Goal: Communication & Community: Ask a question

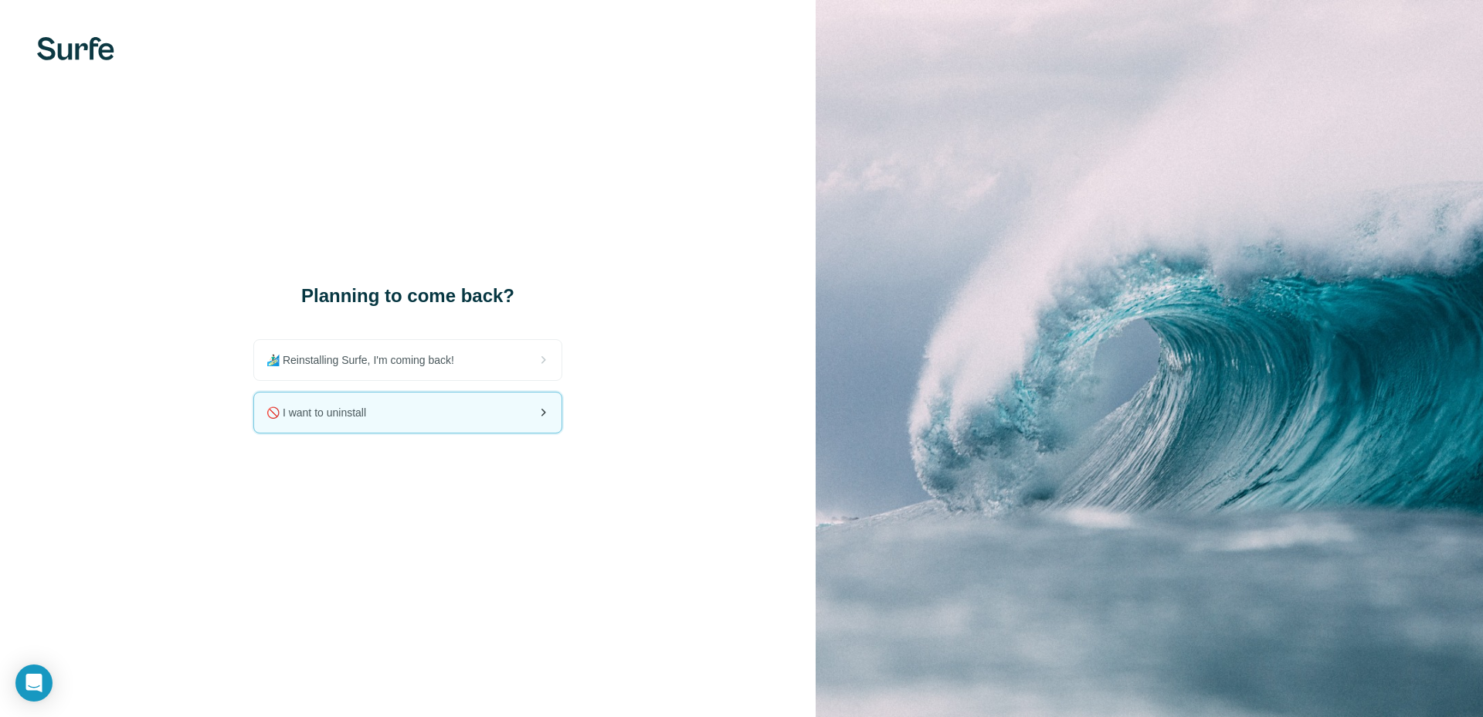
click at [388, 414] on div "🚫 I want to uninstall" at bounding box center [407, 412] width 307 height 40
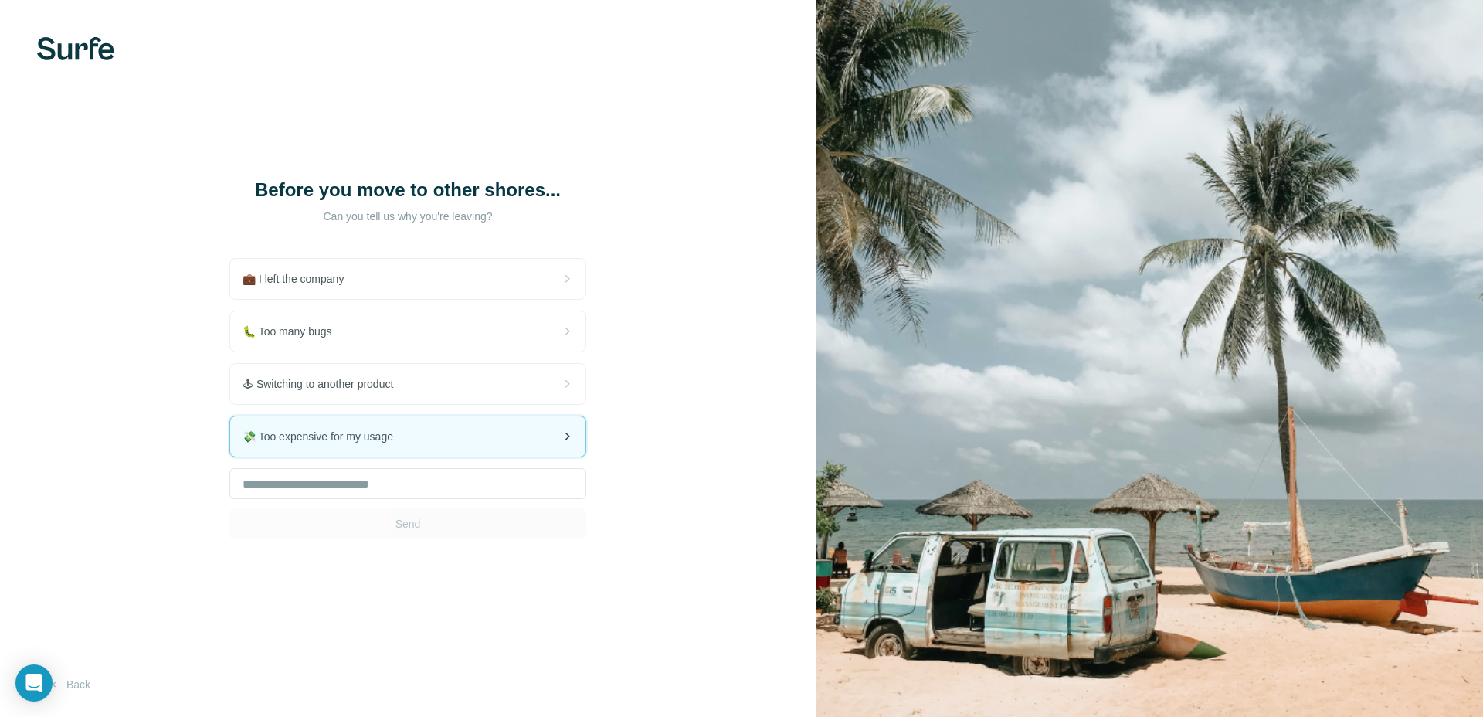
click at [378, 438] on span "💸 Too expensive for my usage" at bounding box center [323, 436] width 163 height 15
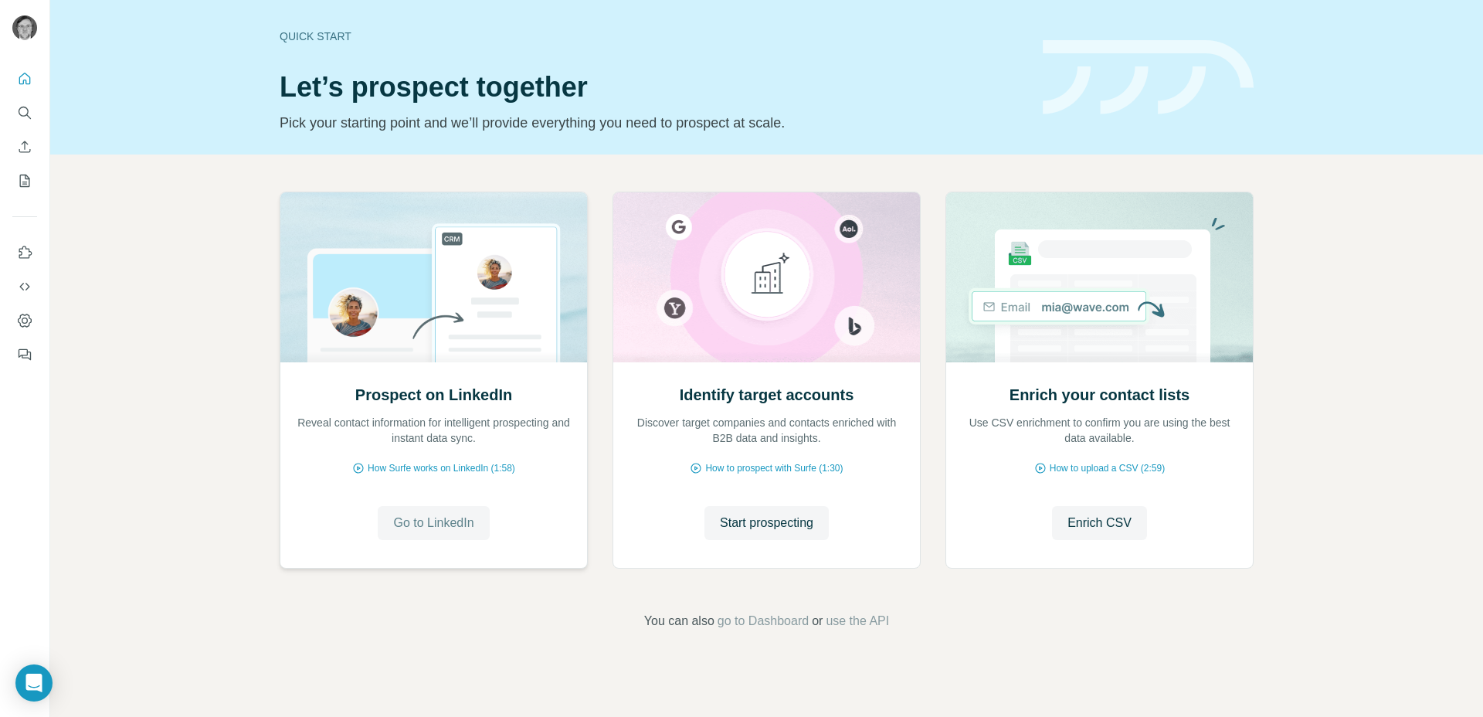
click at [431, 520] on span "Go to LinkedIn" at bounding box center [433, 523] width 80 height 19
click at [419, 470] on span "How Surfe works on LinkedIn (1:58)" at bounding box center [441, 468] width 147 height 14
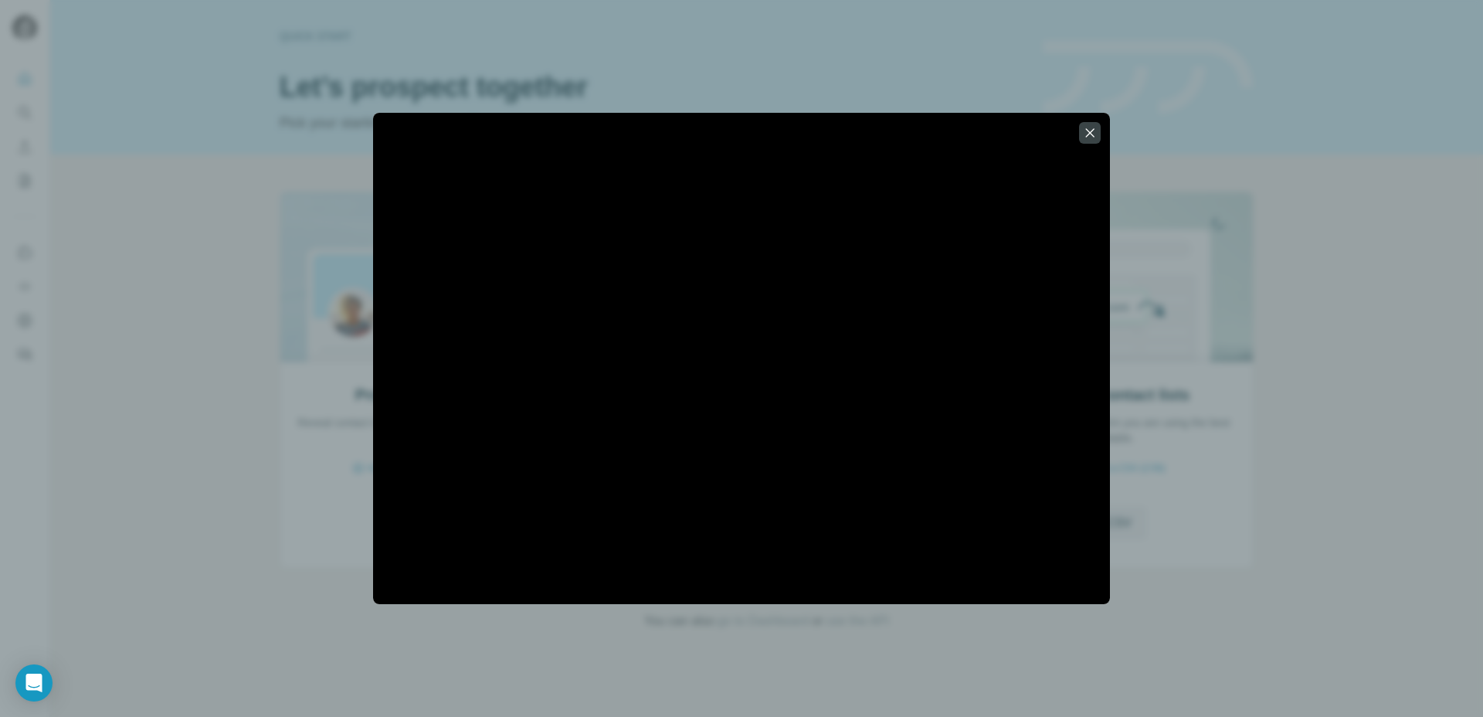
click at [1393, 233] on div at bounding box center [741, 358] width 1483 height 717
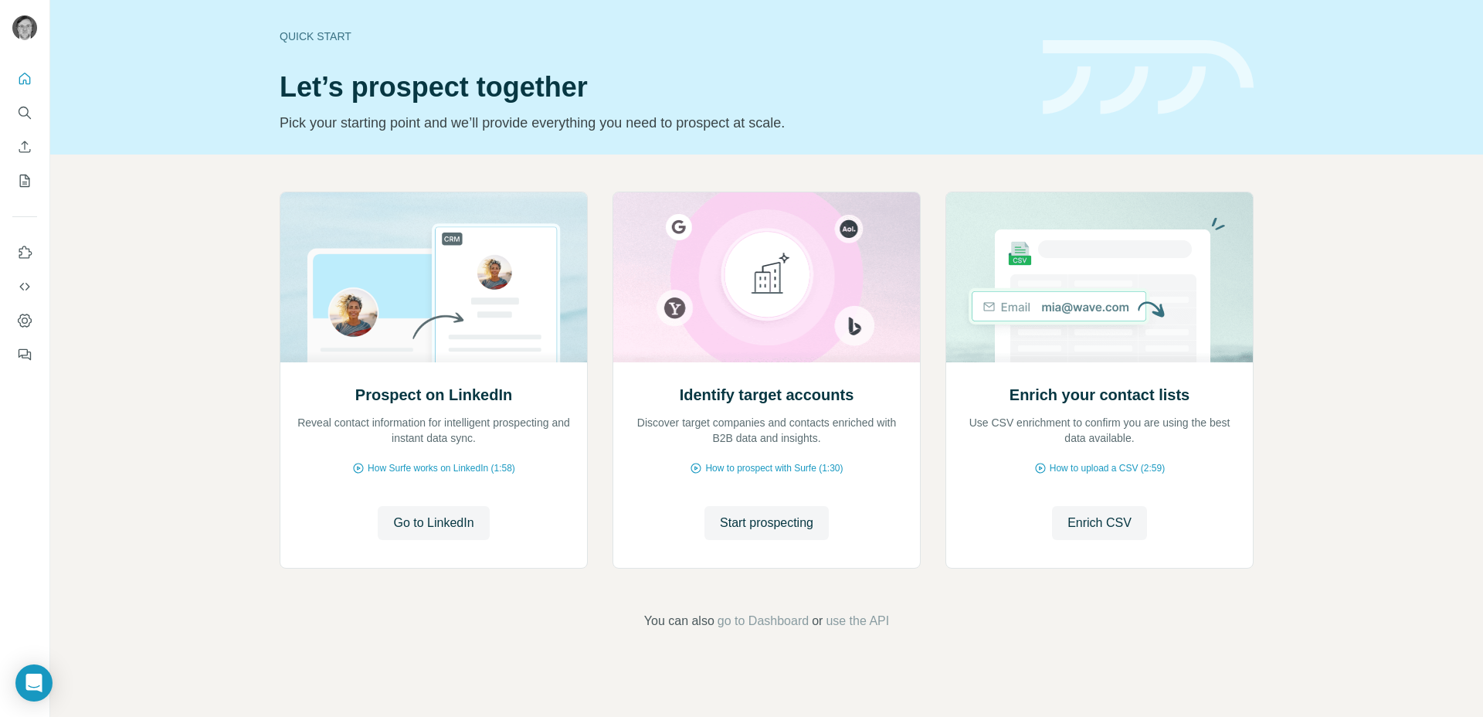
click at [1442, 219] on div "Prospect on LinkedIn Reveal contact information for intelligent prospecting and…" at bounding box center [766, 410] width 1432 height 513
click at [481, 469] on span "How Surfe works on LinkedIn (1:58)" at bounding box center [441, 468] width 147 height 14
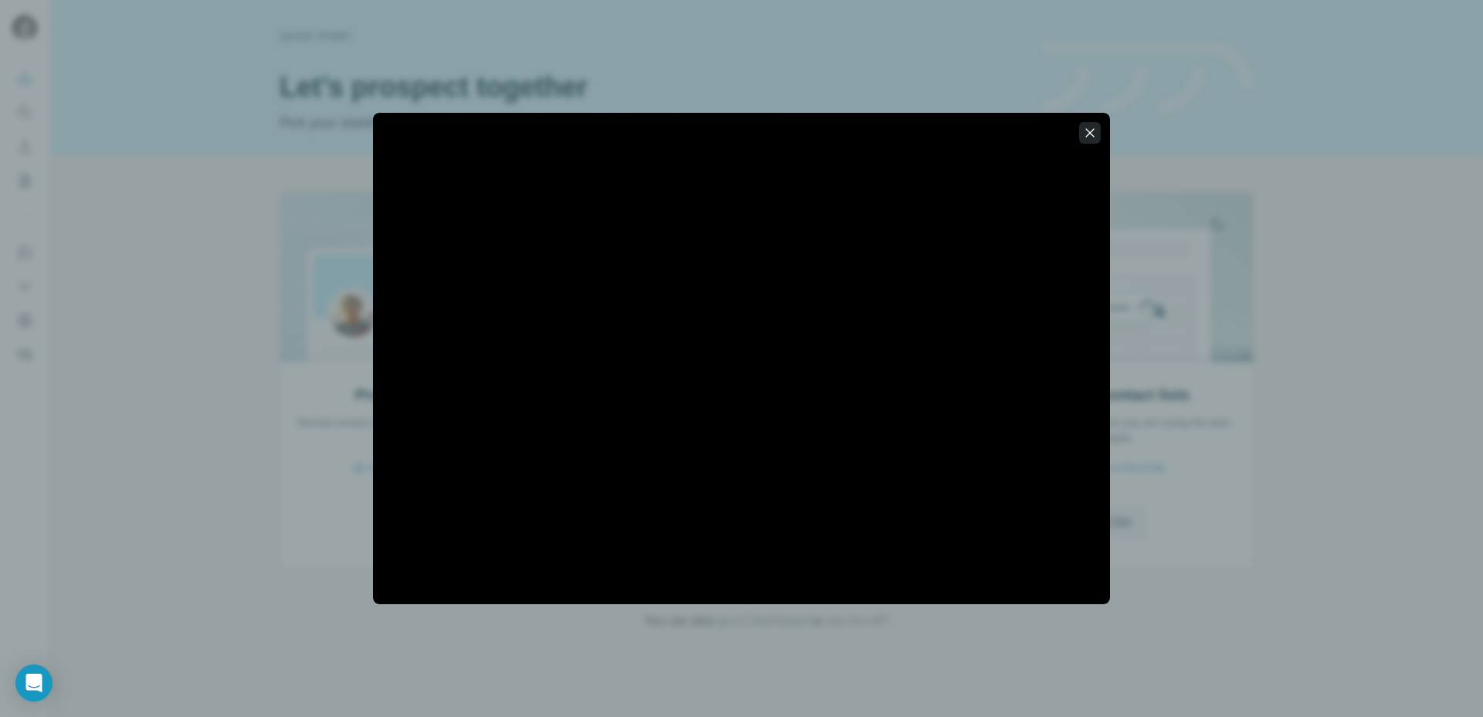
click at [1092, 132] on icon "button" at bounding box center [1089, 132] width 15 height 15
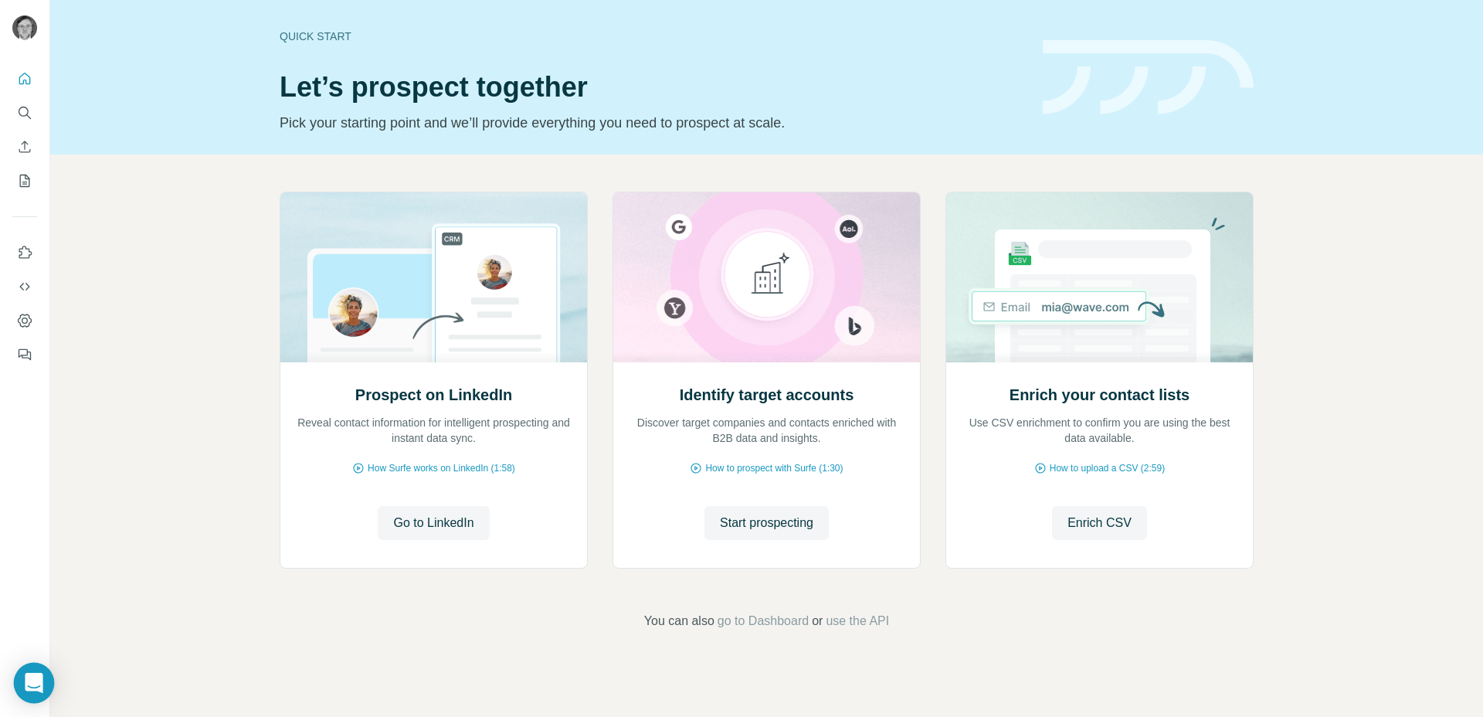
click at [42, 690] on icon "Open Intercom Messenger" at bounding box center [34, 683] width 20 height 20
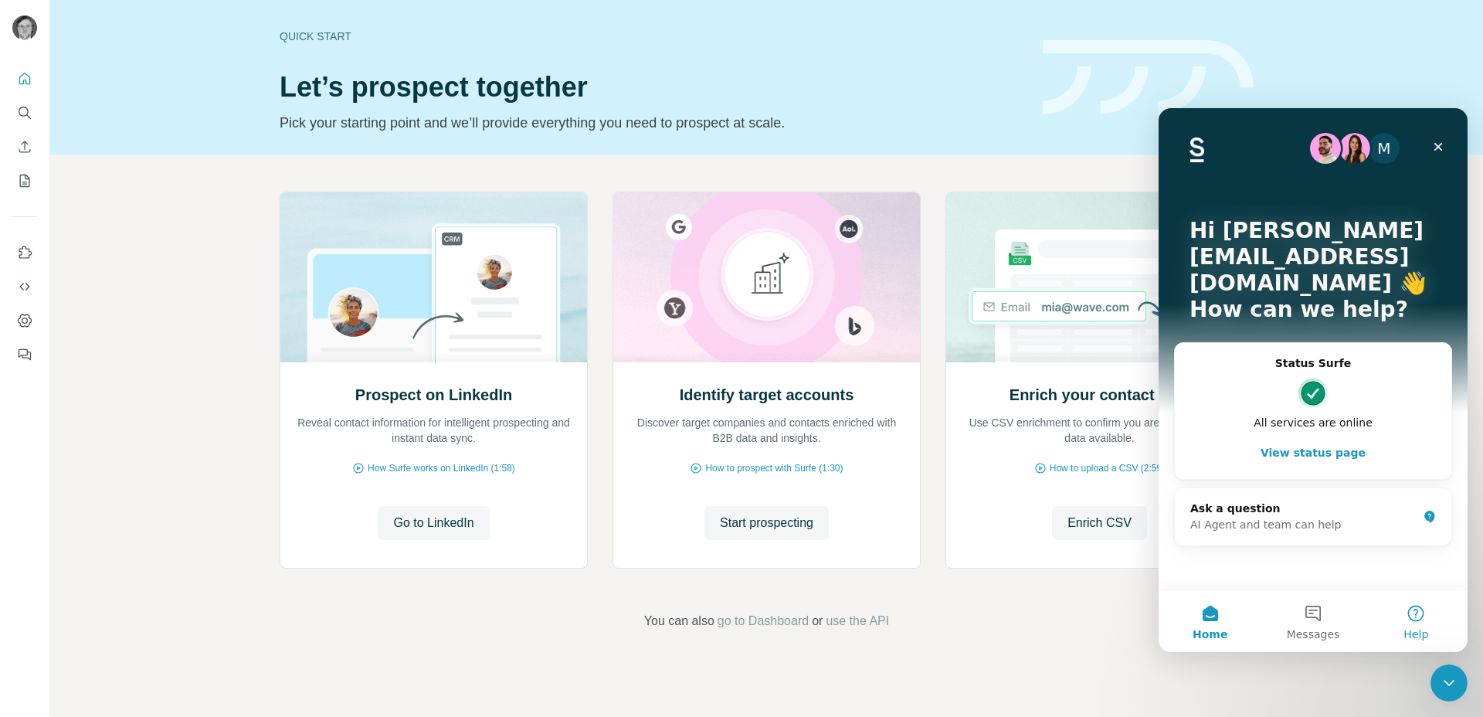
click at [1421, 610] on button "Help" at bounding box center [1415, 621] width 103 height 62
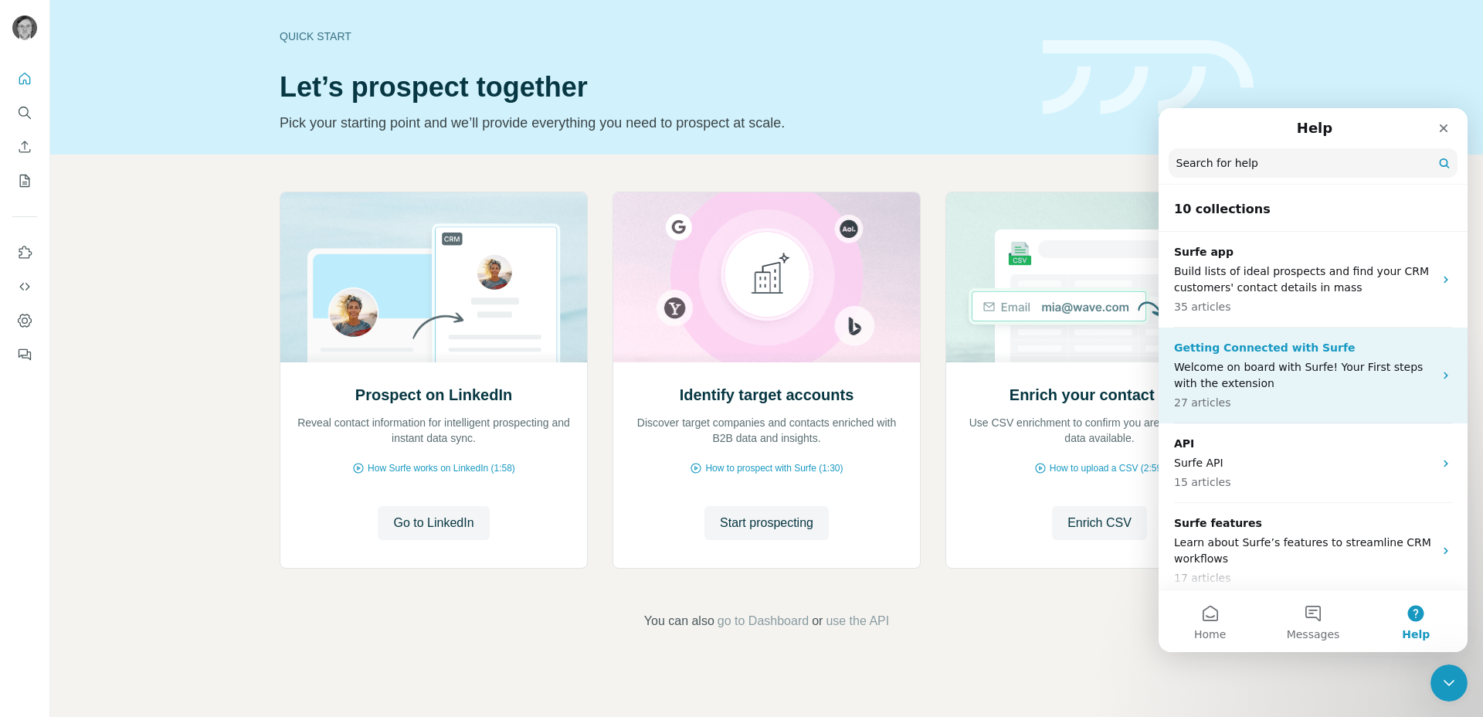
click at [1377, 361] on p "Welcome on board with Surfe! Your First steps with the extension" at bounding box center [1303, 375] width 259 height 32
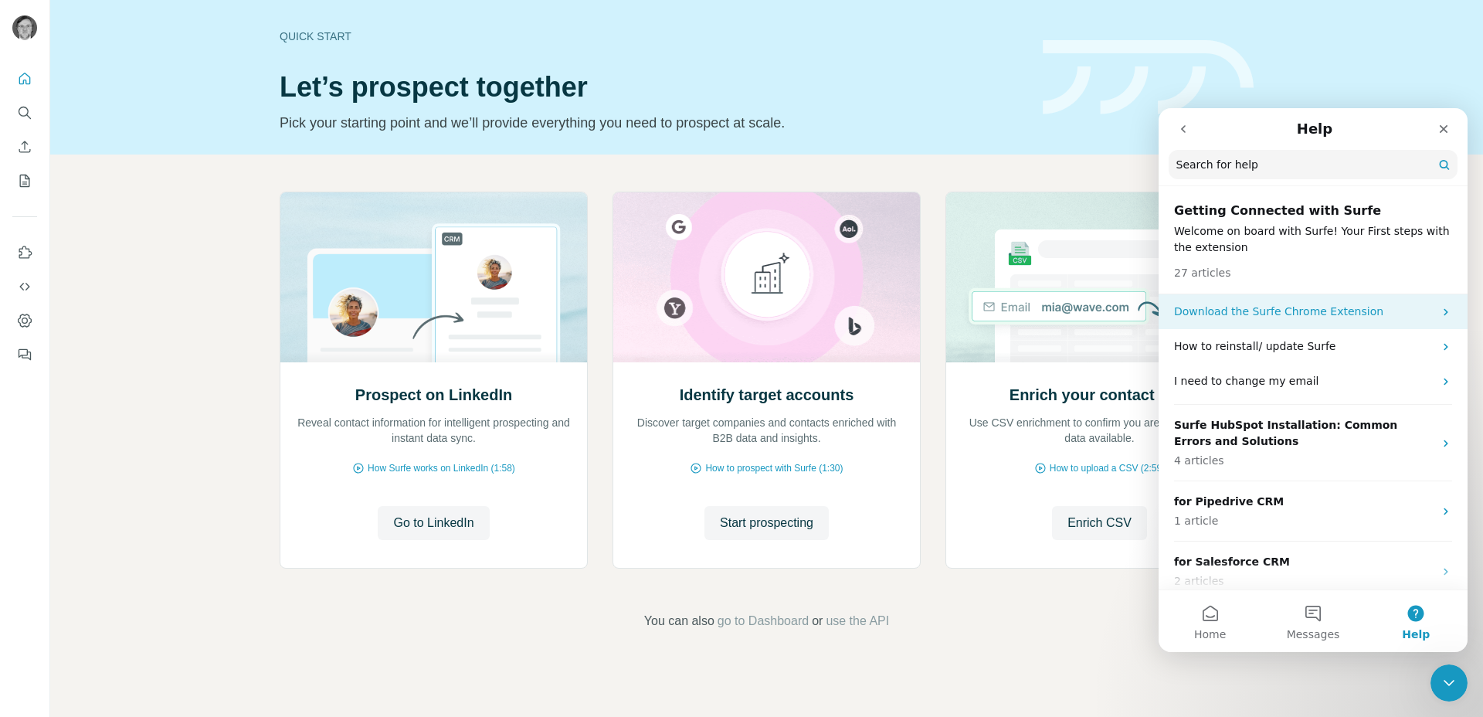
click at [1210, 307] on p "Download the Surfe Chrome Extension" at bounding box center [1303, 311] width 259 height 16
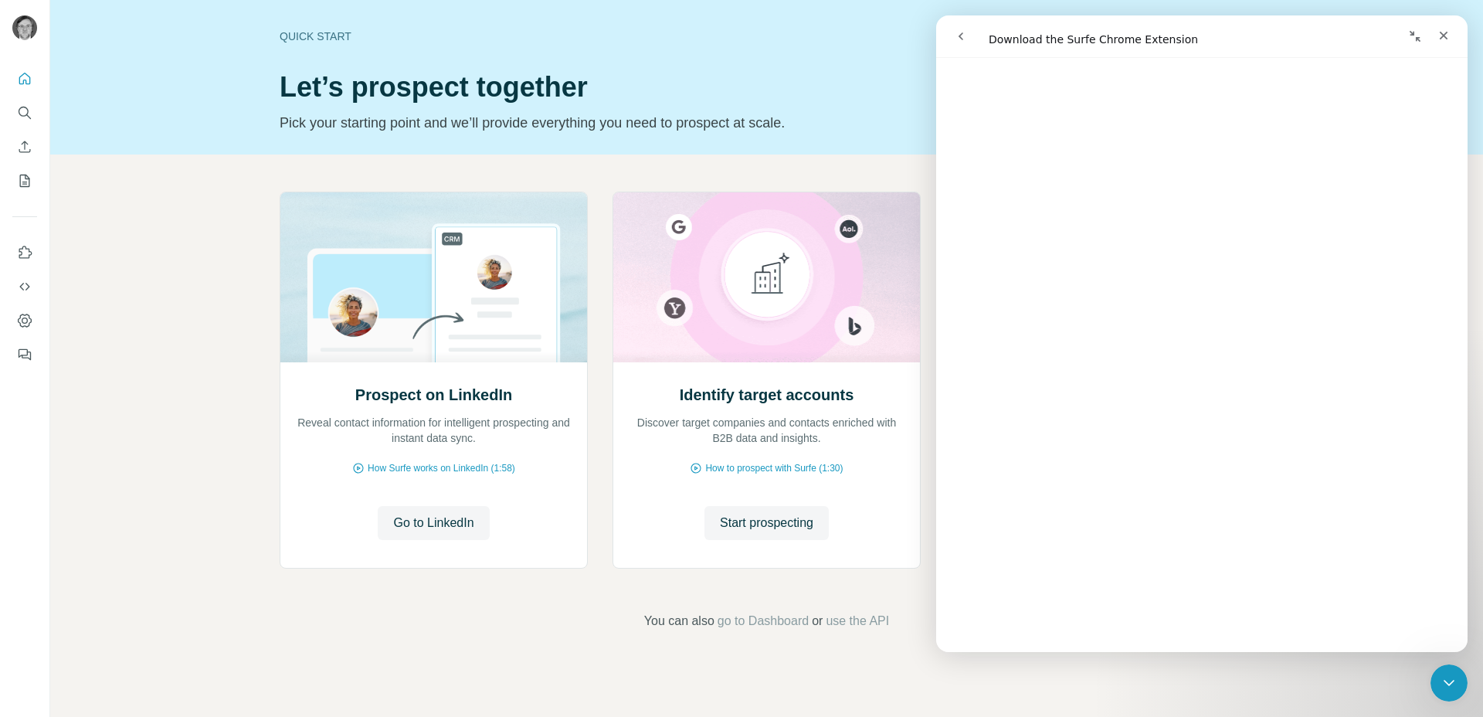
scroll to position [288, 0]
click at [1444, 36] on icon "Close" at bounding box center [1443, 36] width 8 height 8
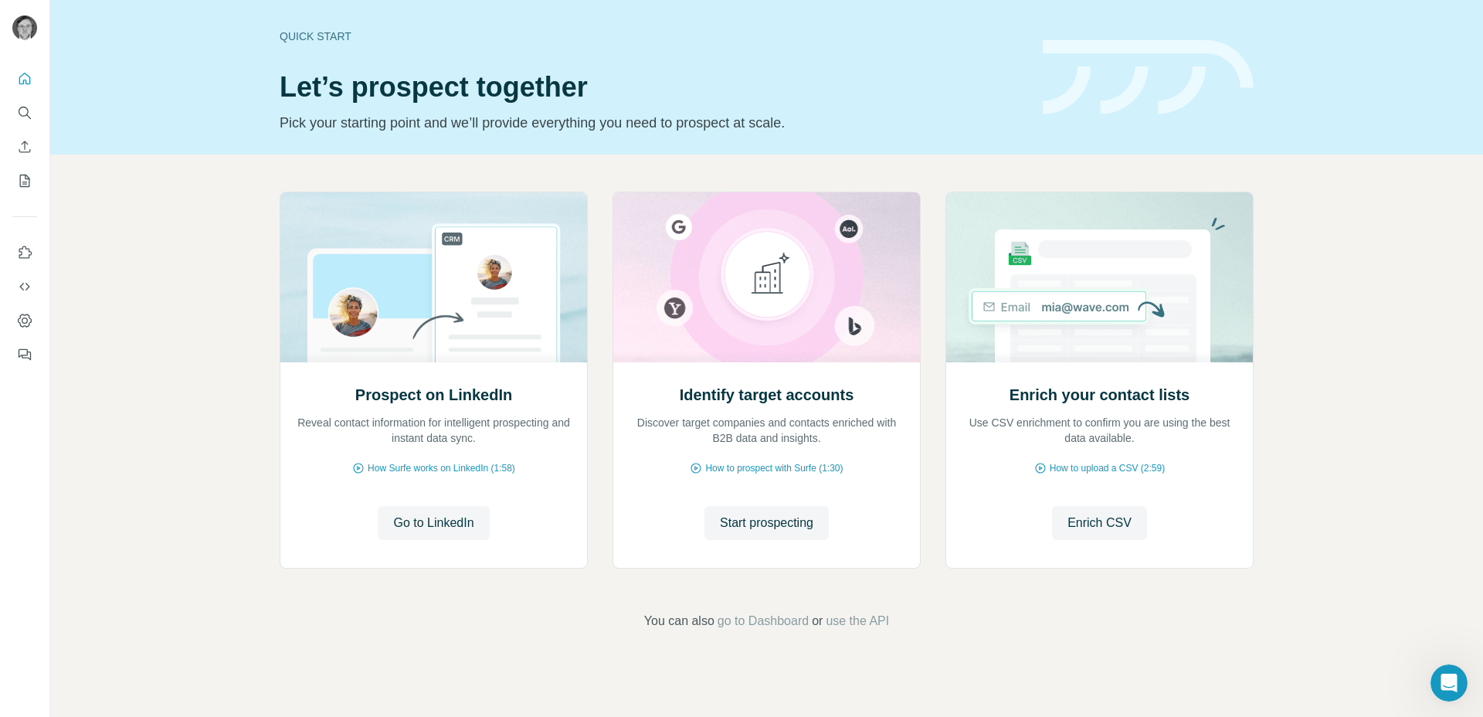
scroll to position [0, 0]
click at [1443, 674] on icon "Open Intercom Messenger" at bounding box center [1446, 680] width 25 height 25
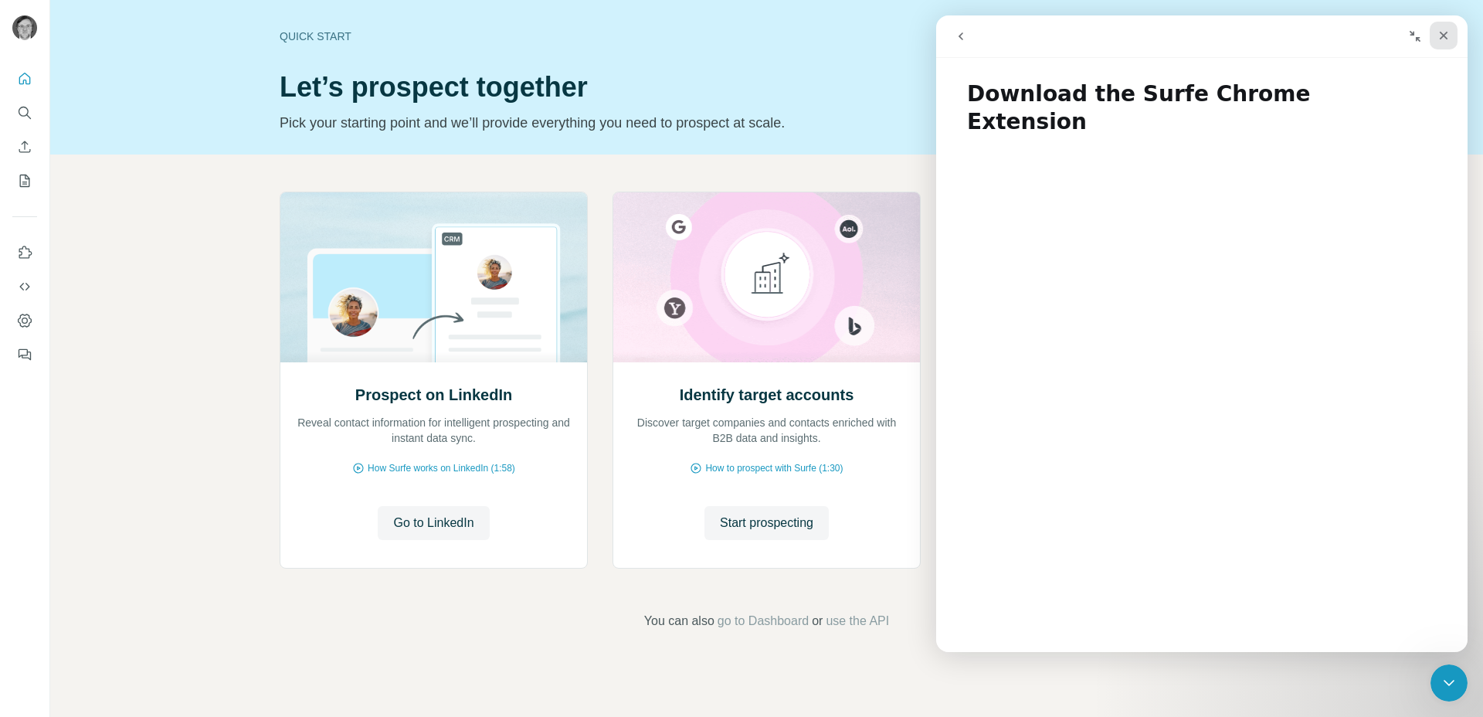
click at [1446, 36] on icon "Close" at bounding box center [1443, 35] width 12 height 12
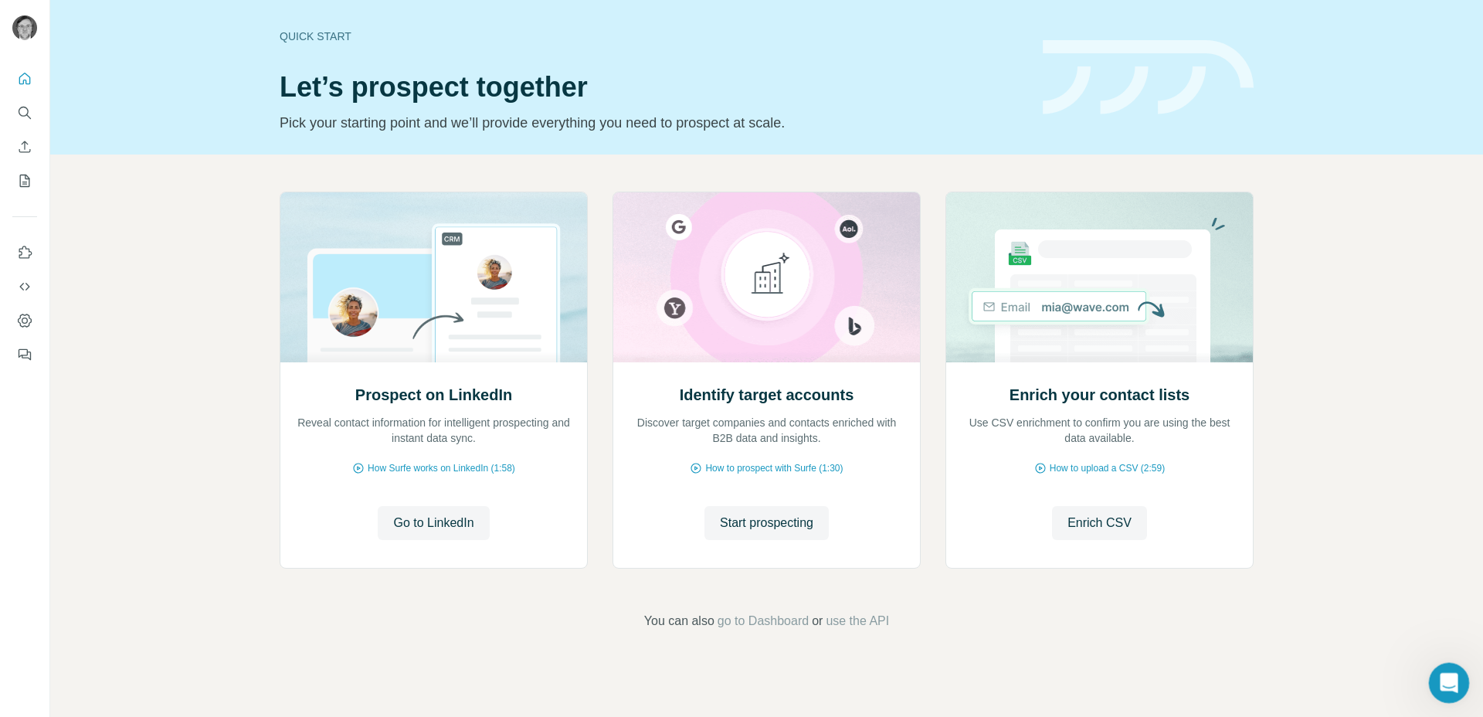
click at [1449, 683] on icon "Open Intercom Messenger" at bounding box center [1446, 680] width 25 height 25
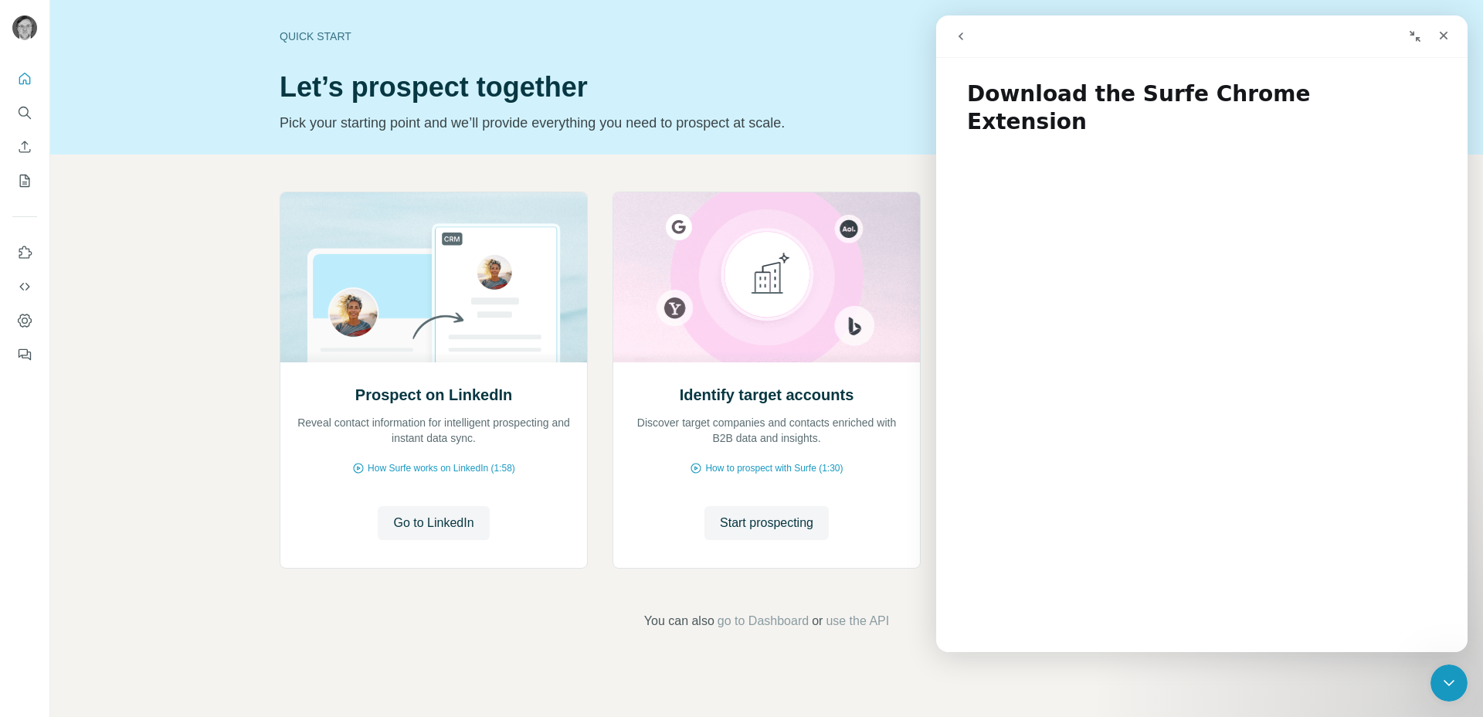
click at [957, 39] on icon "go back" at bounding box center [960, 36] width 12 height 12
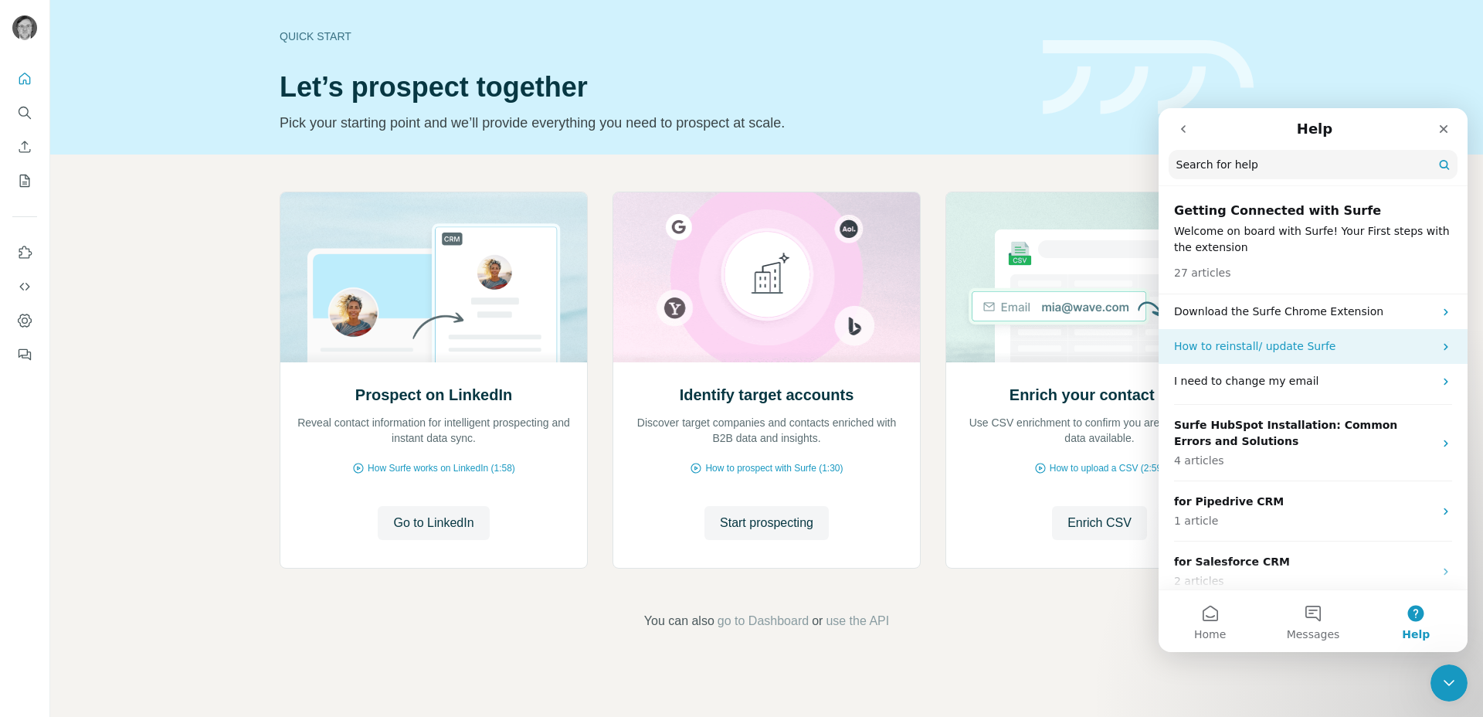
click at [1332, 339] on p "How to reinstall/ update Surfe" at bounding box center [1303, 346] width 259 height 16
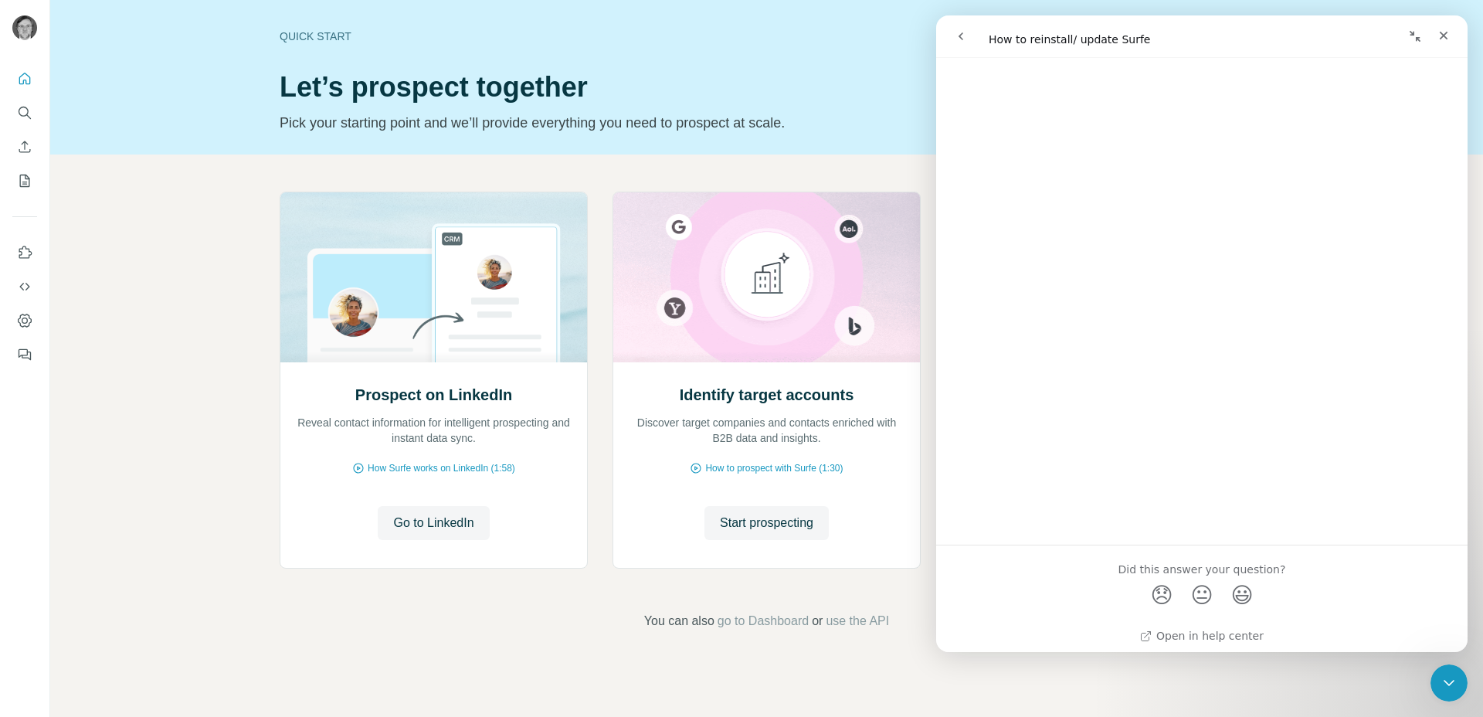
scroll to position [481, 0]
click at [956, 32] on icon "go back" at bounding box center [960, 36] width 12 height 12
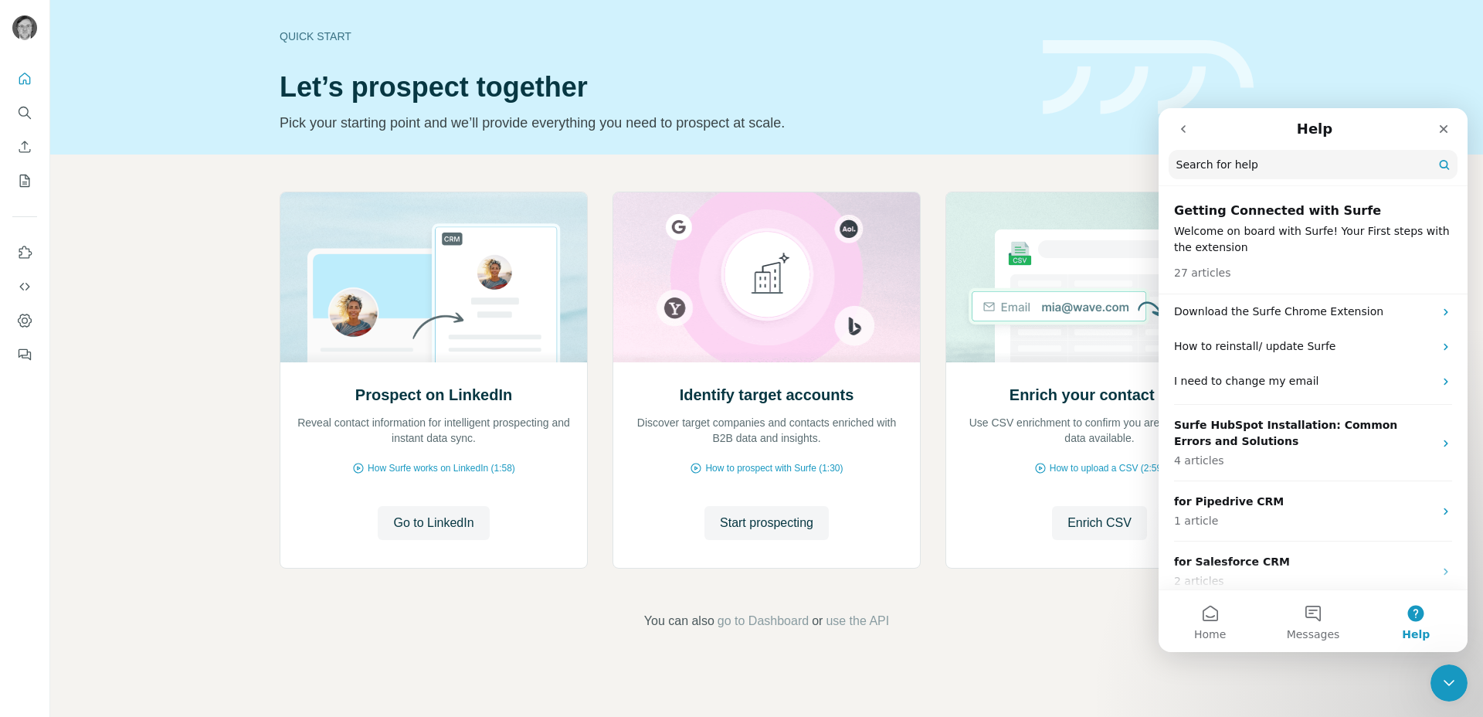
click at [1283, 168] on input "Search for help" at bounding box center [1312, 164] width 289 height 29
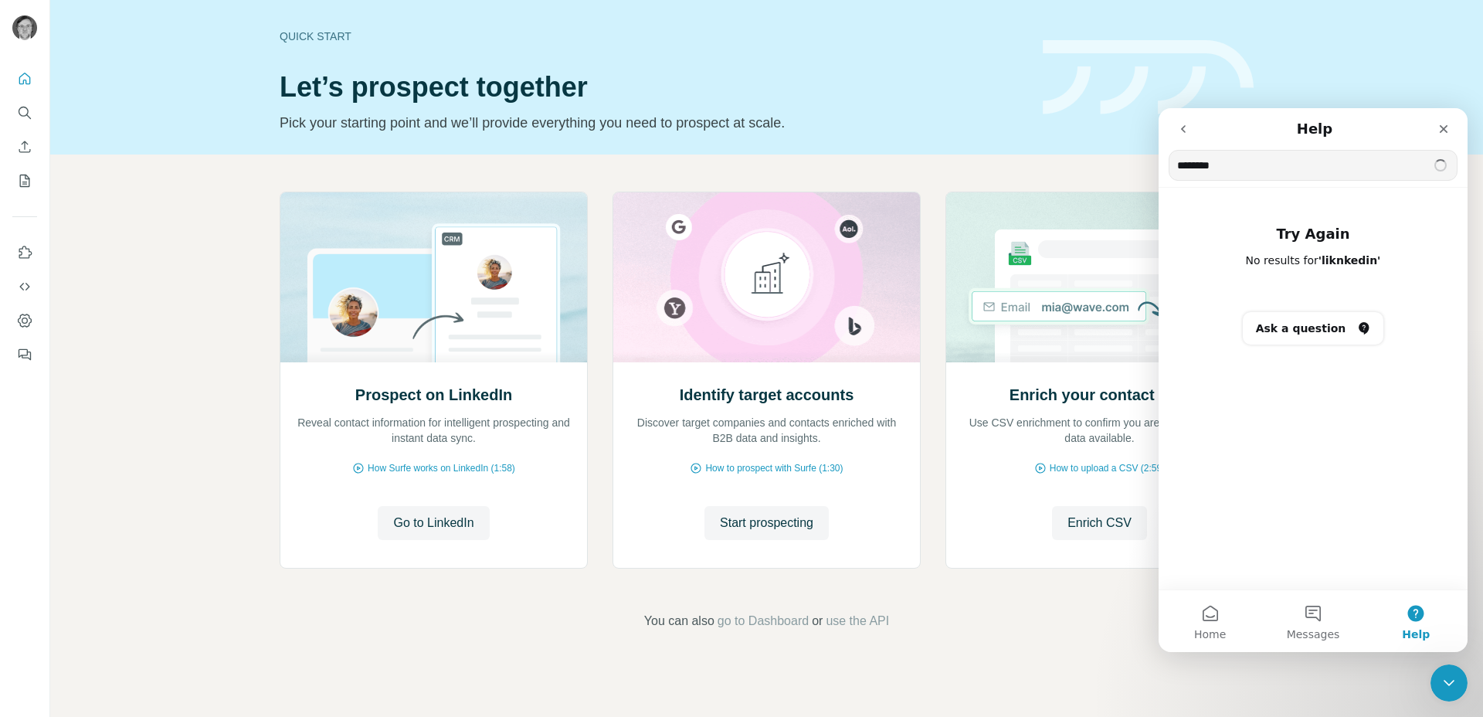
type input "********"
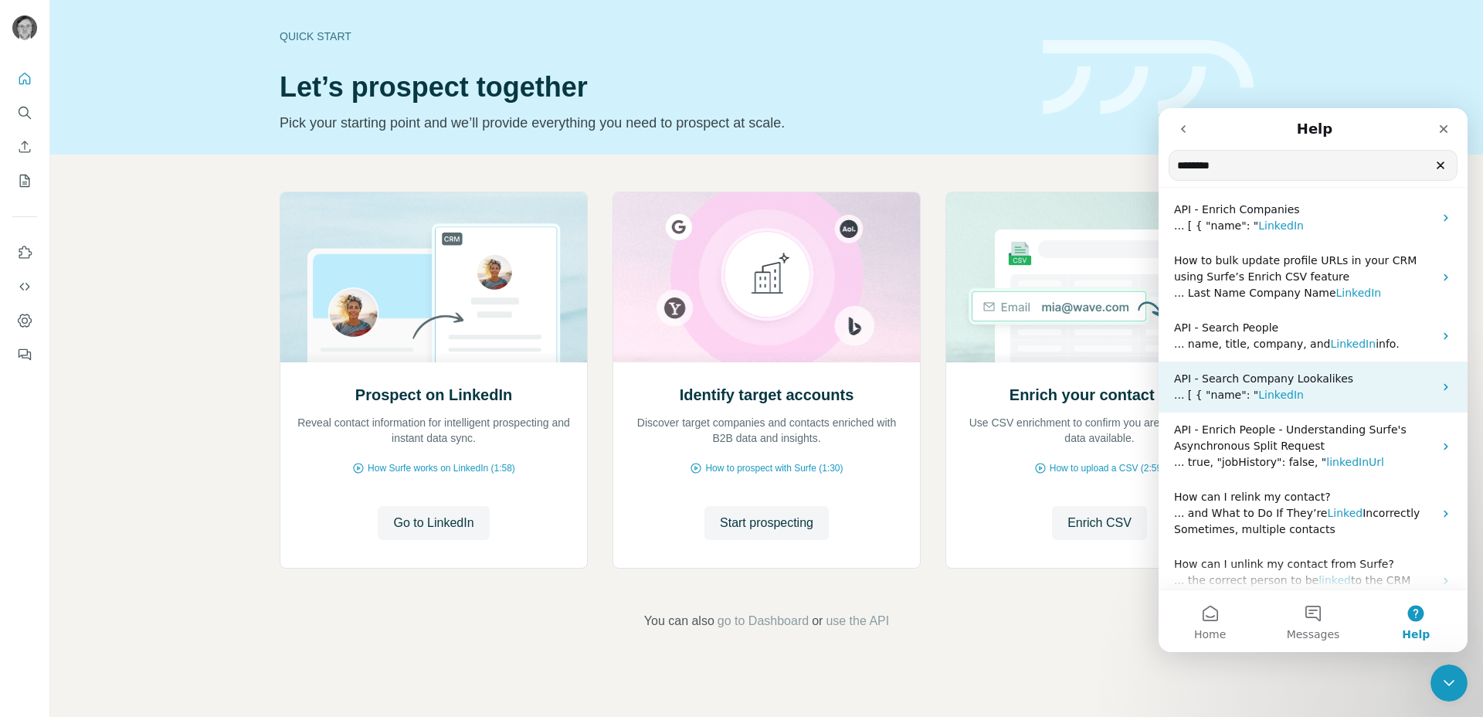
scroll to position [218, 0]
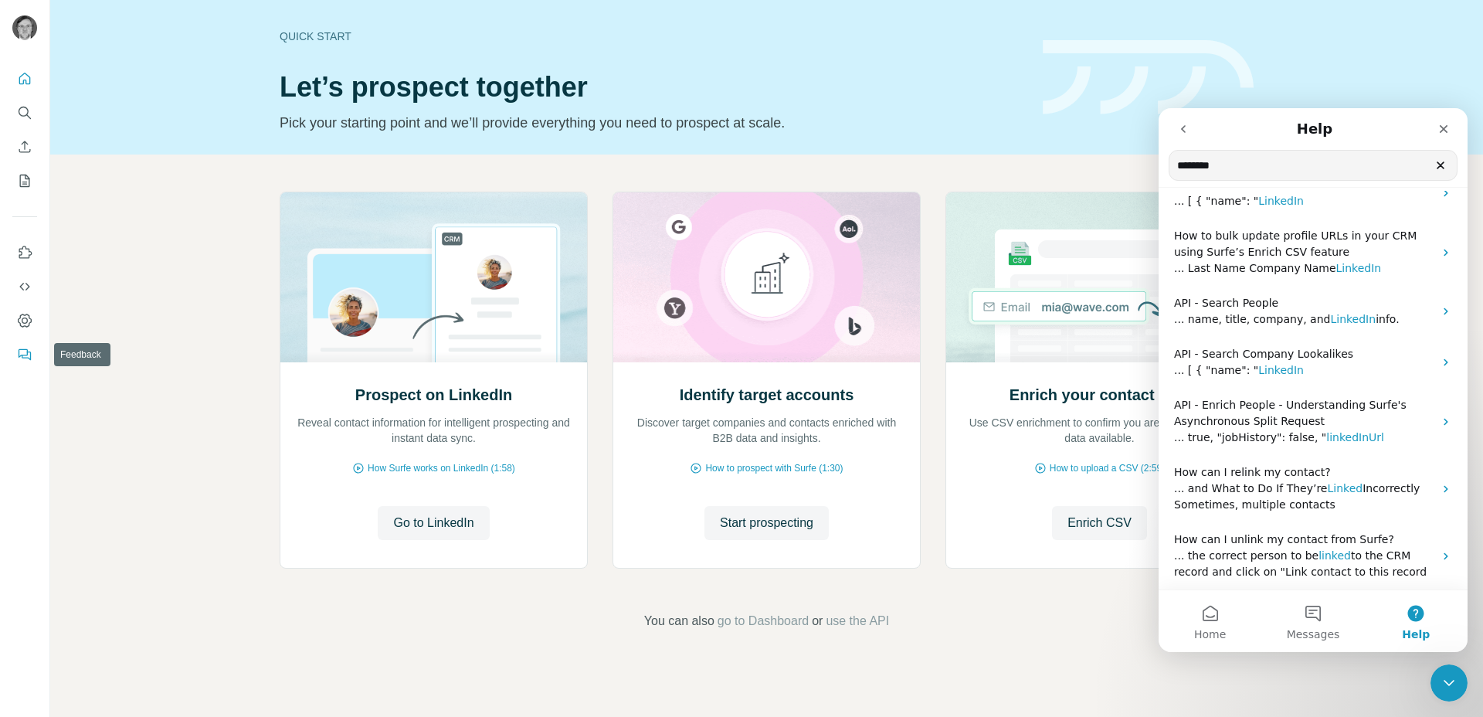
click at [22, 351] on icon "Feedback" at bounding box center [24, 354] width 15 height 15
click at [29, 318] on icon "Dashboard" at bounding box center [24, 320] width 15 height 15
click at [1442, 121] on div "Close" at bounding box center [1443, 129] width 28 height 28
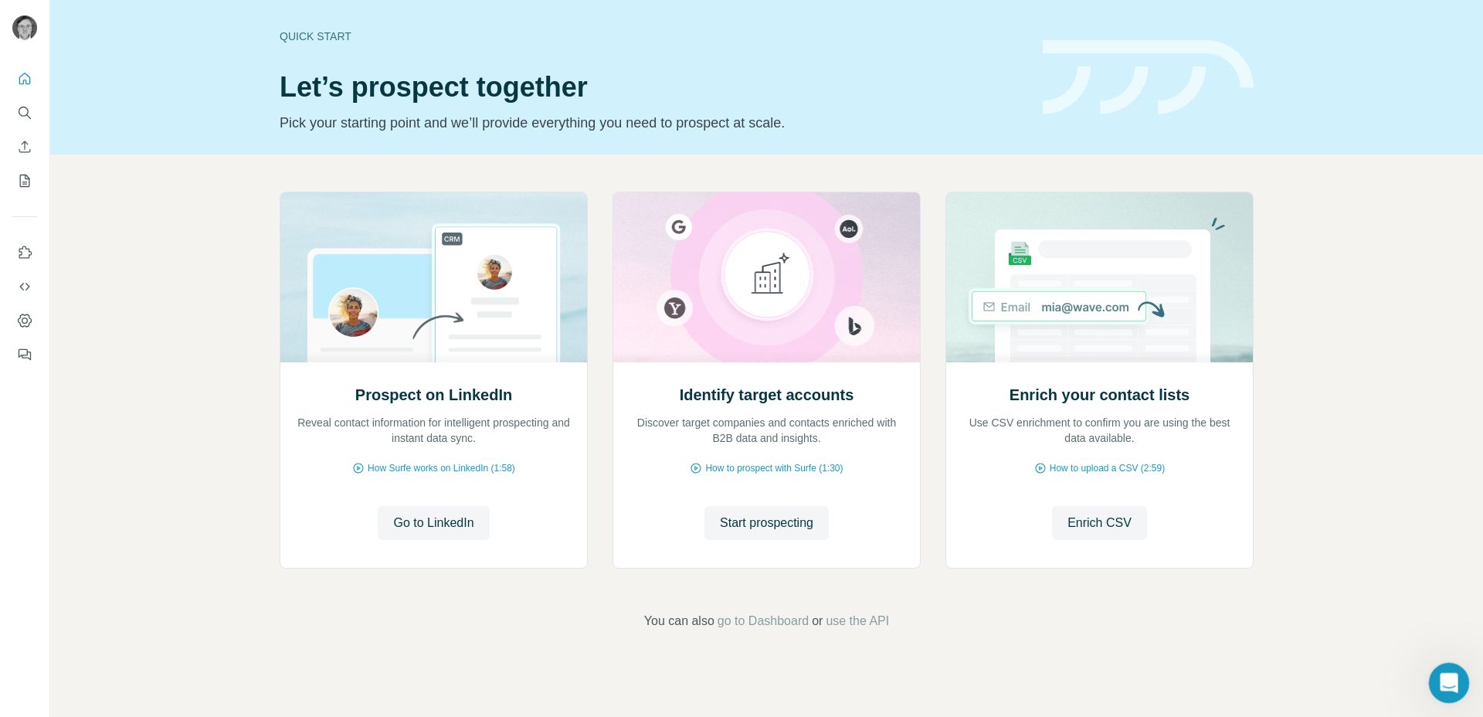
click at [1447, 670] on icon "Open Intercom Messenger" at bounding box center [1446, 680] width 25 height 25
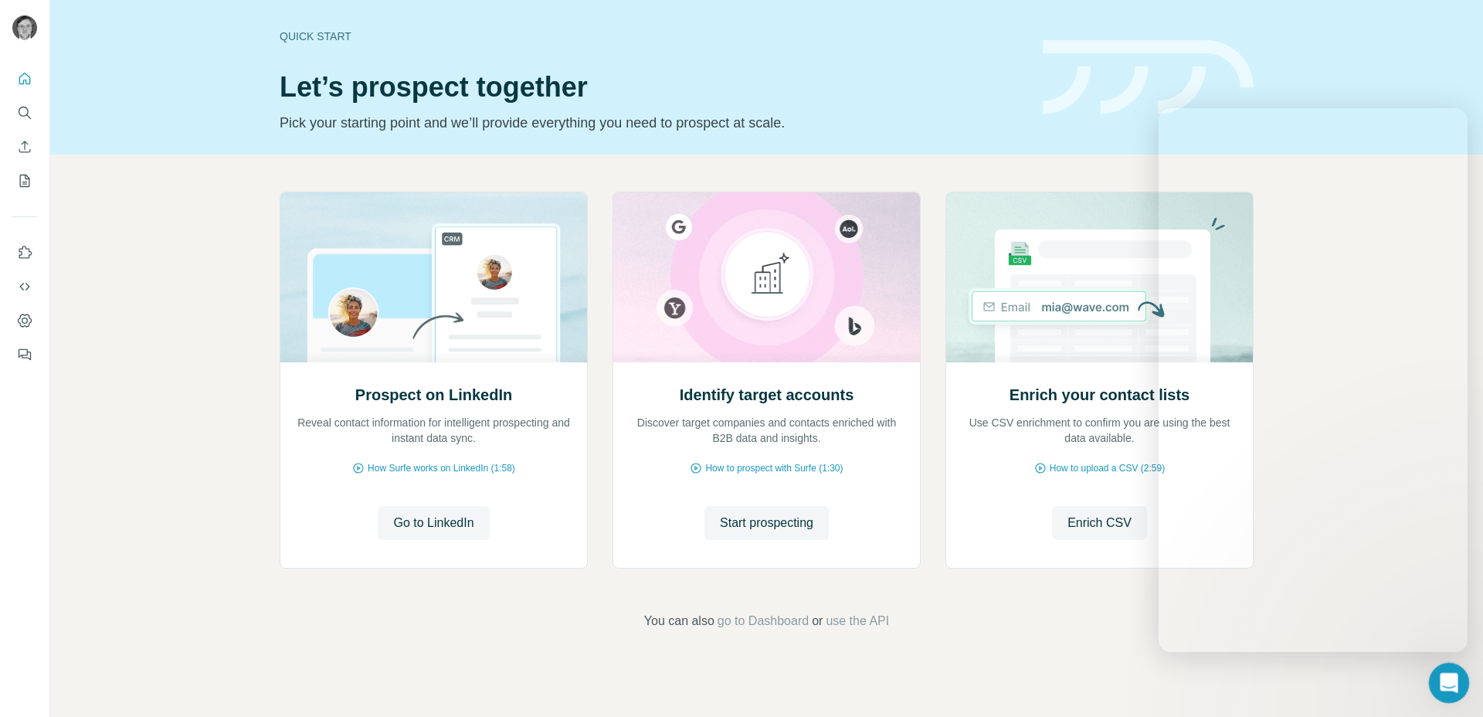
scroll to position [0, 0]
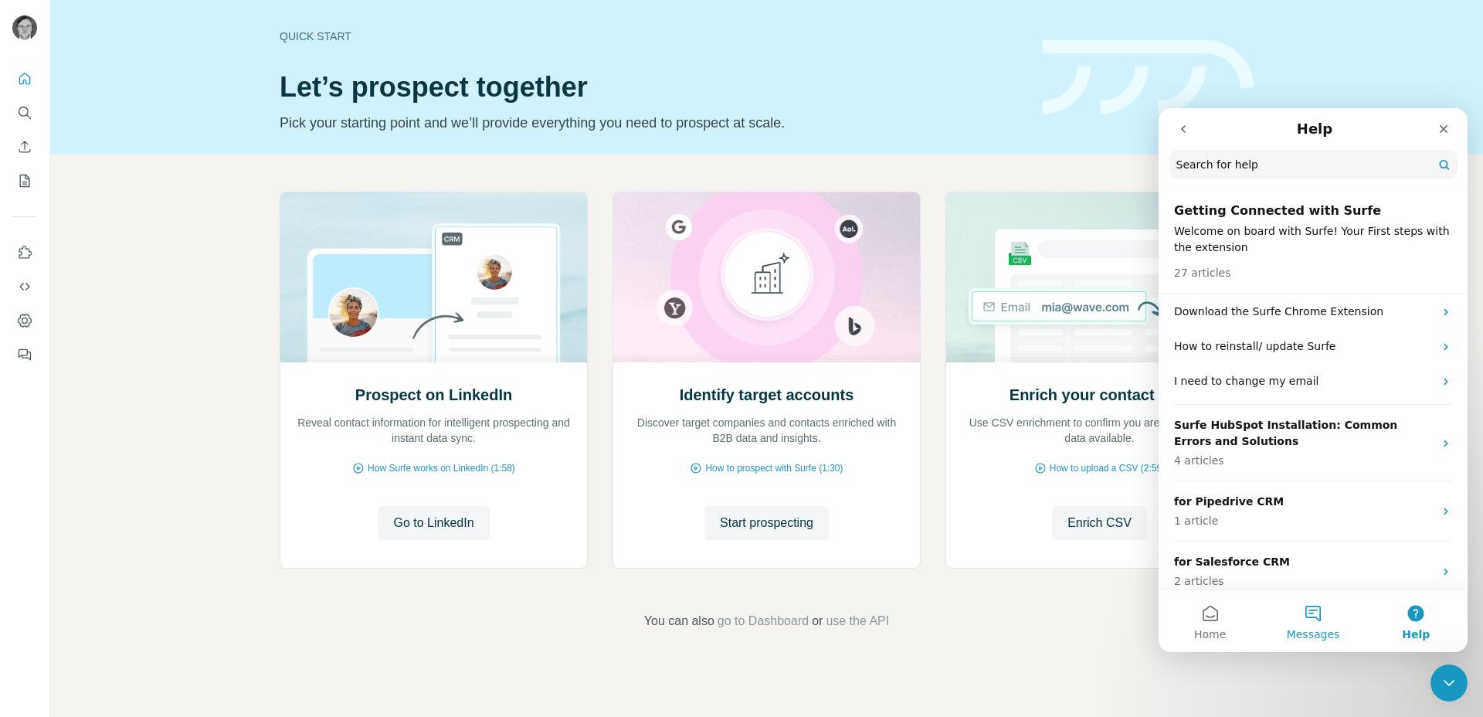
click at [1307, 621] on button "Messages" at bounding box center [1312, 621] width 103 height 62
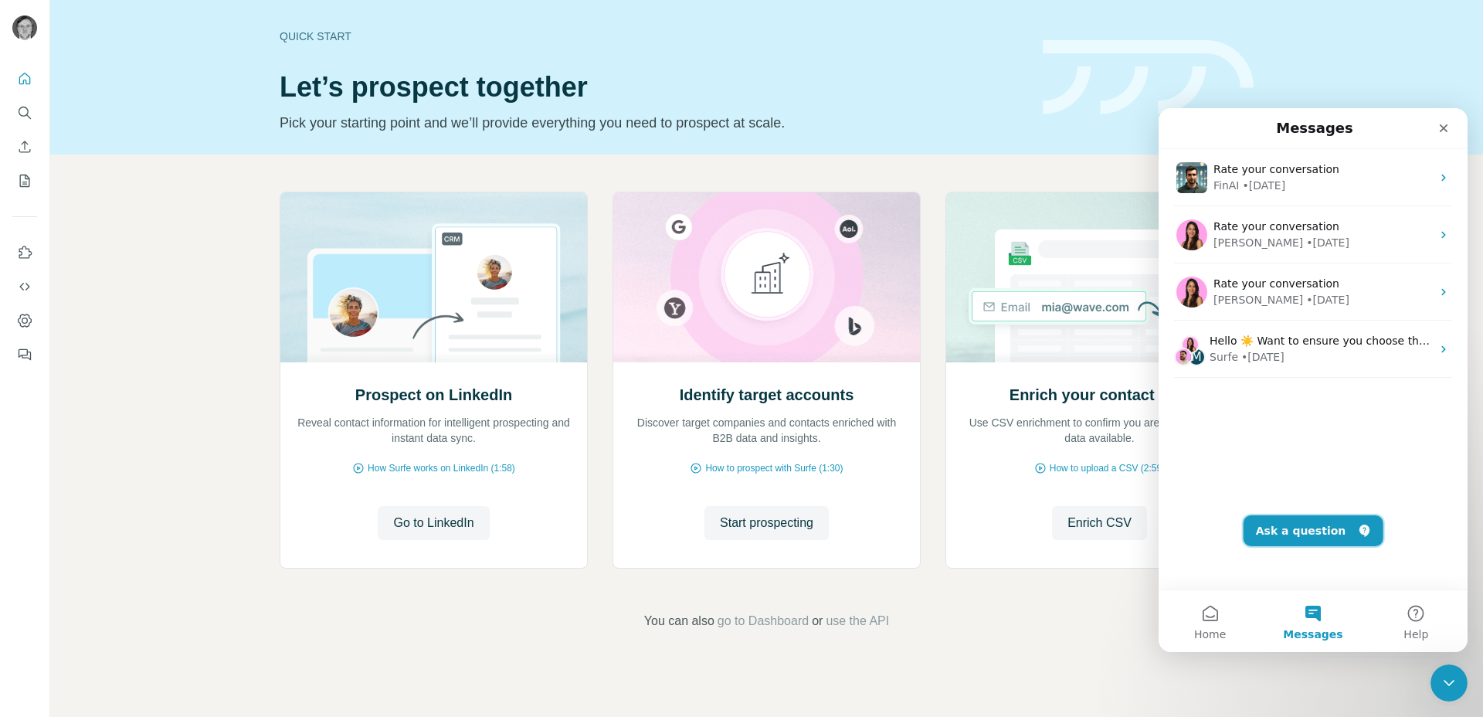
click at [1276, 524] on button "Ask a question" at bounding box center [1313, 530] width 140 height 31
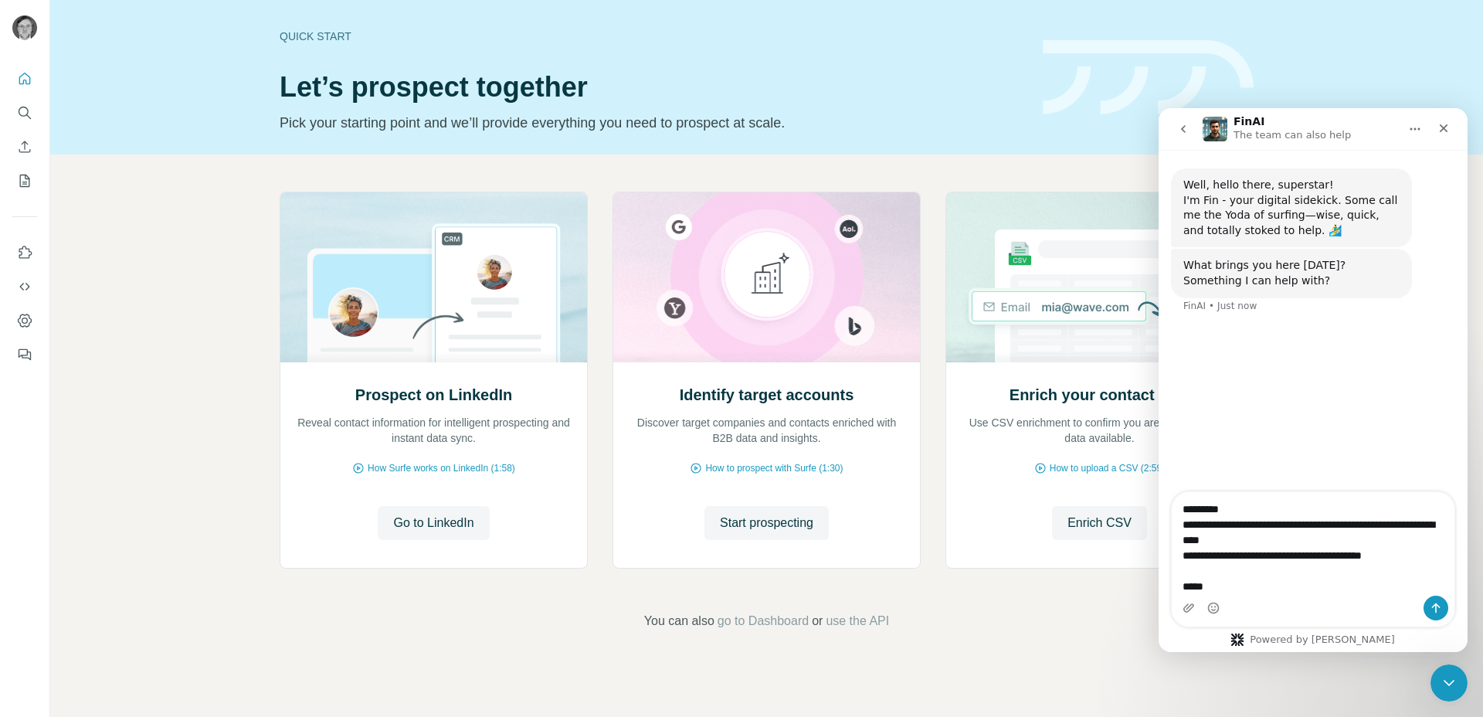
type textarea "**********"
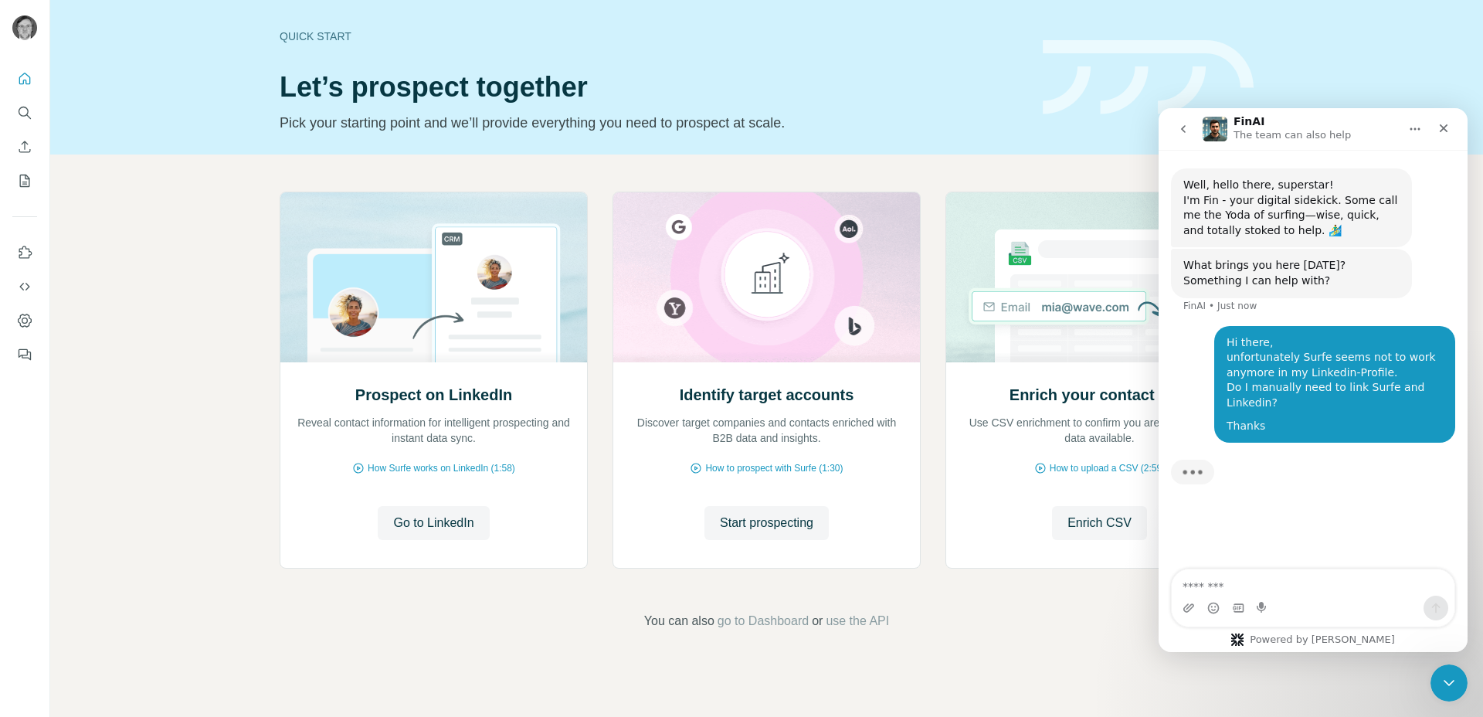
click at [656, 163] on div "Prospect on LinkedIn Reveal contact information for intelligent prospecting and…" at bounding box center [766, 410] width 1432 height 513
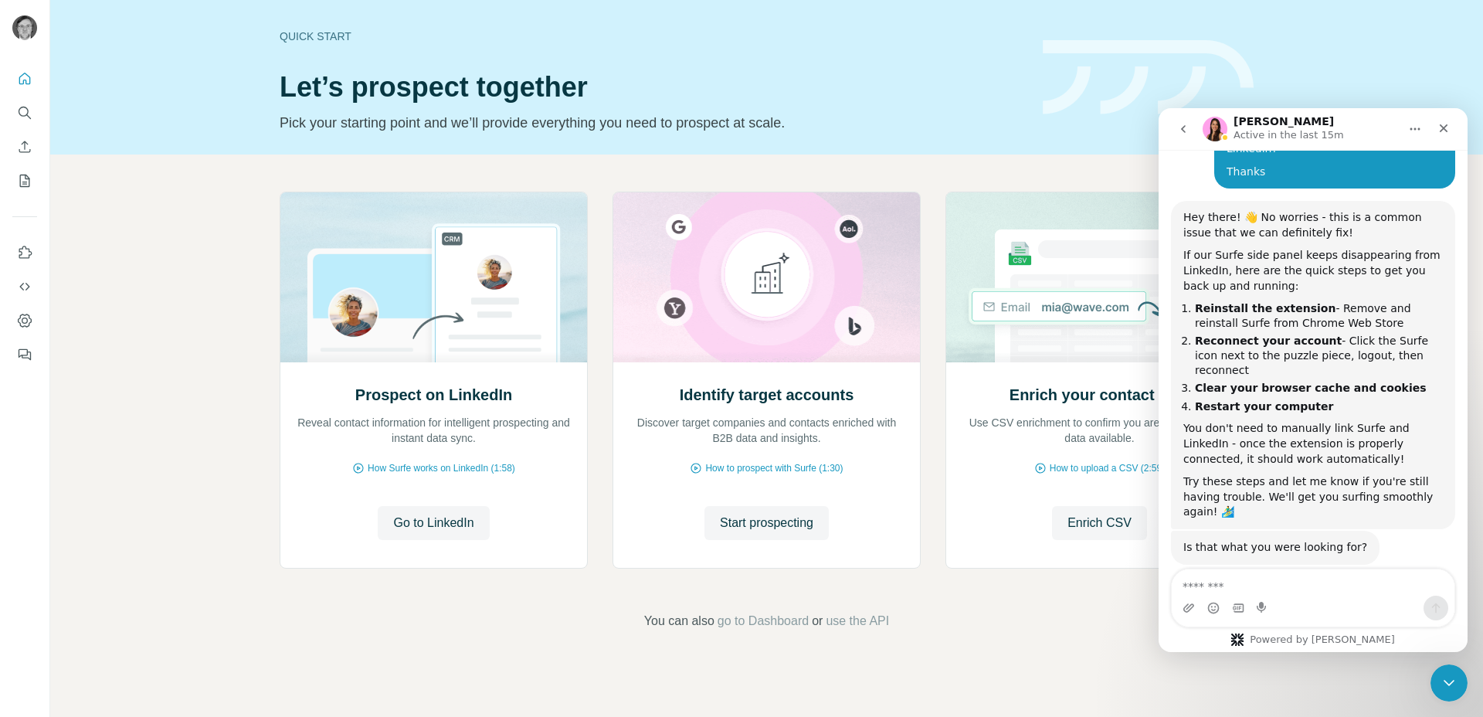
scroll to position [280, 0]
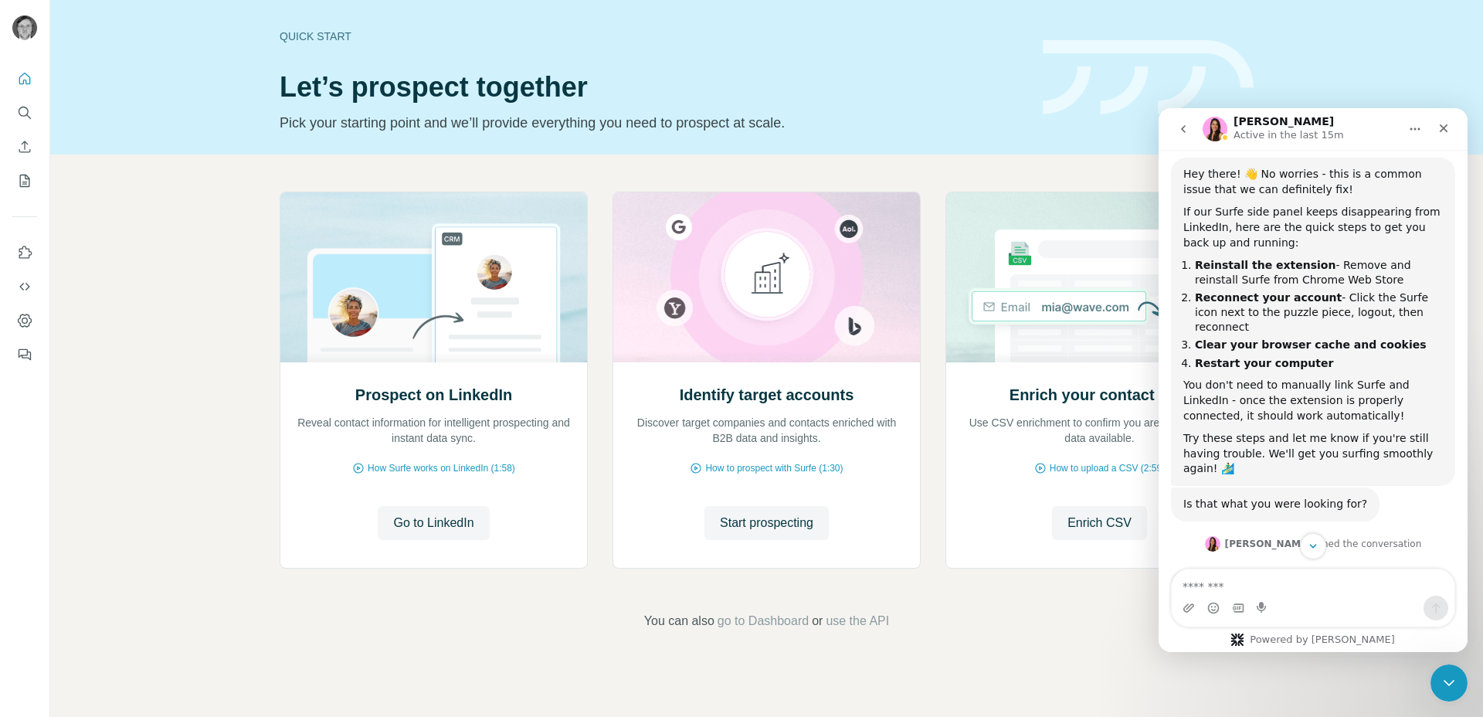
click at [1341, 338] on b "Clear your browser cache and cookies" at bounding box center [1311, 344] width 232 height 12
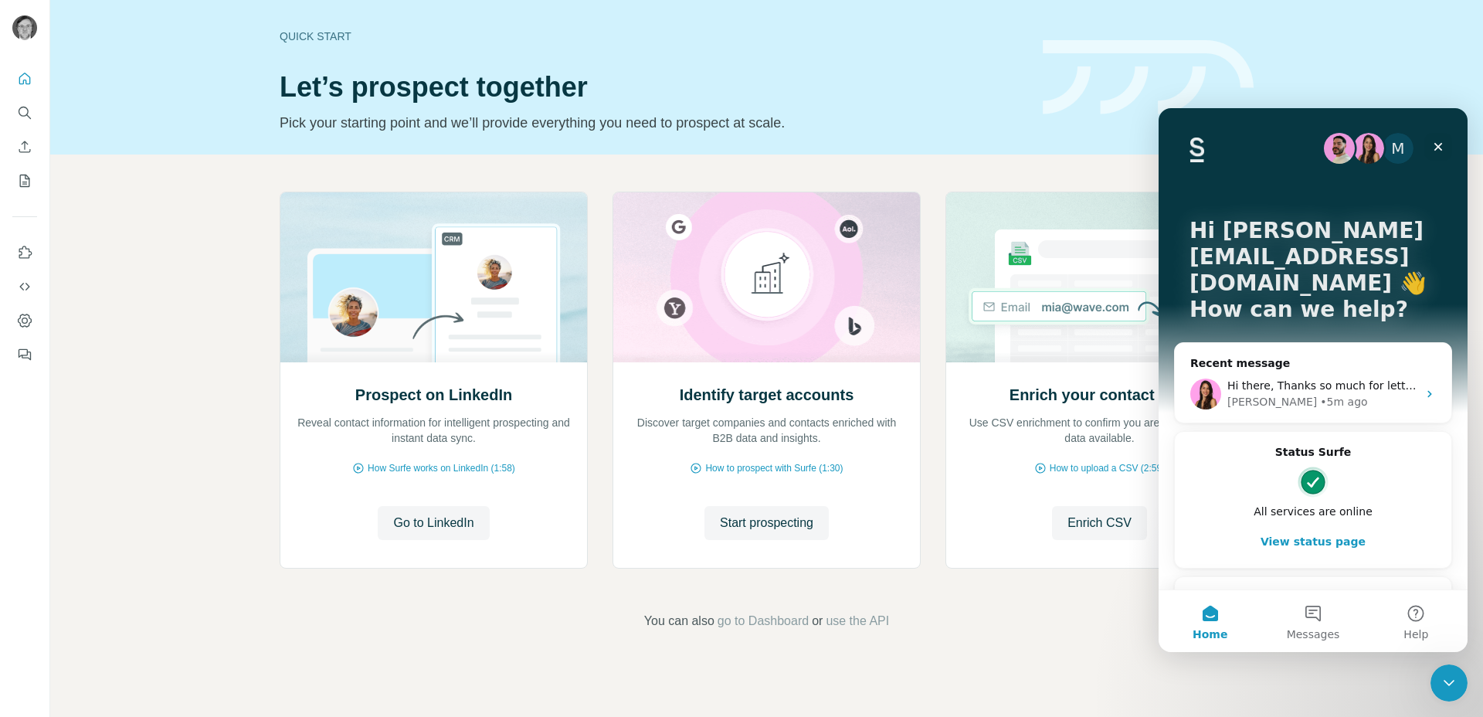
scroll to position [27, 0]
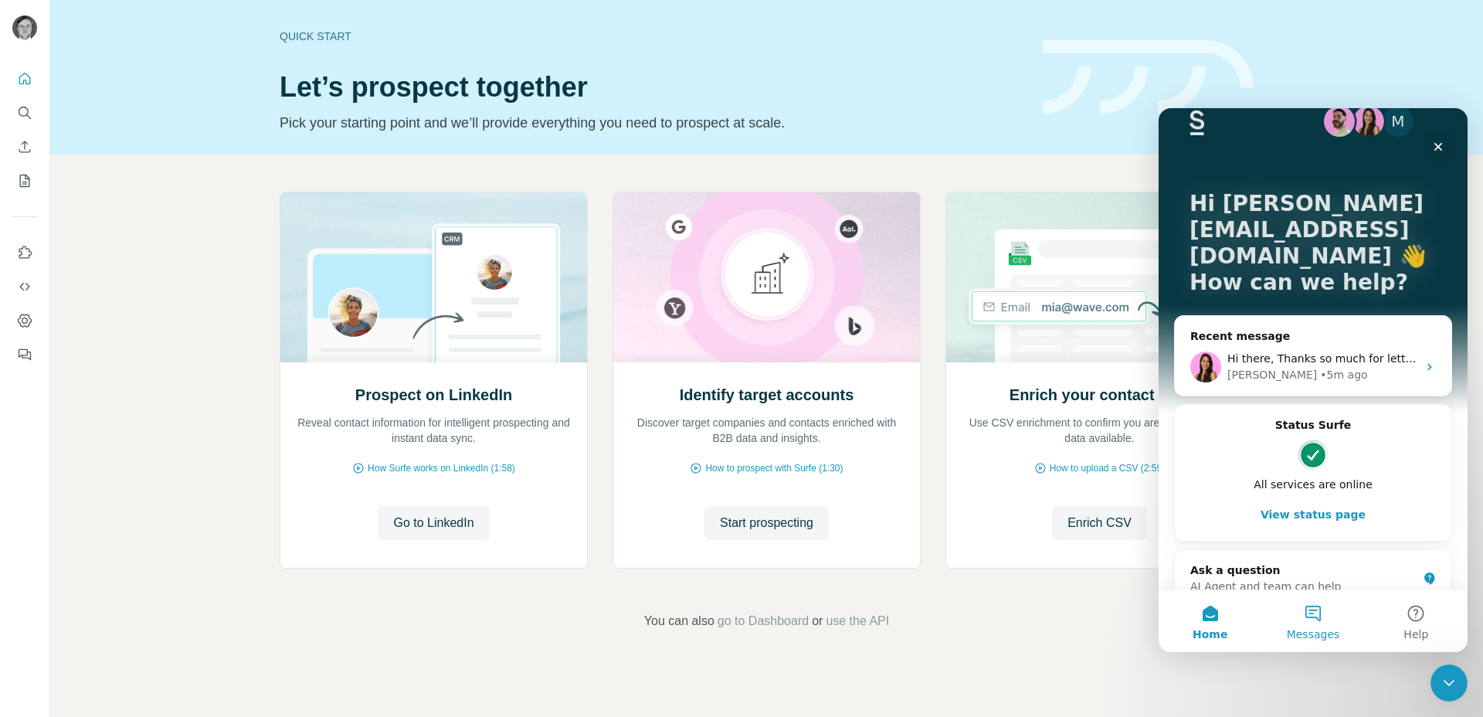
click at [1310, 615] on button "Messages" at bounding box center [1312, 621] width 103 height 62
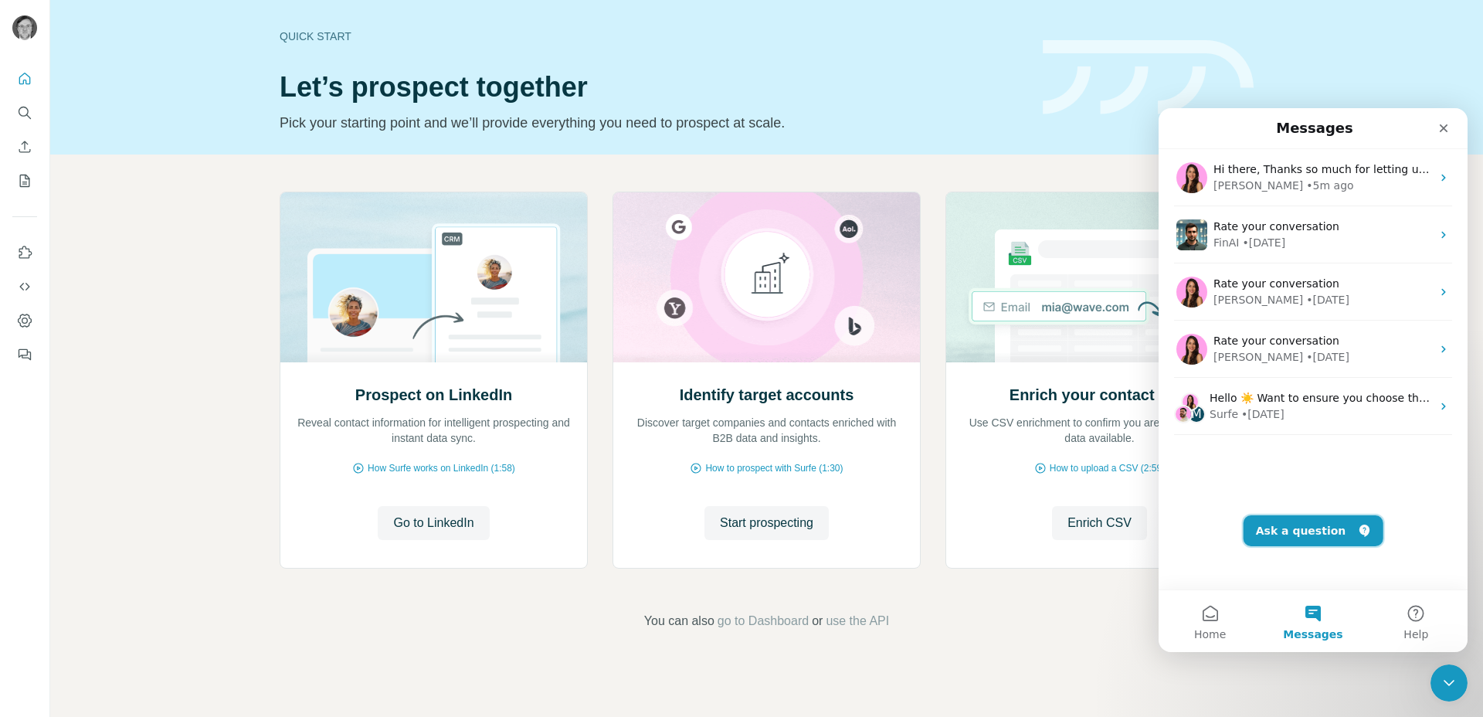
click at [1293, 535] on button "Ask a question" at bounding box center [1313, 530] width 140 height 31
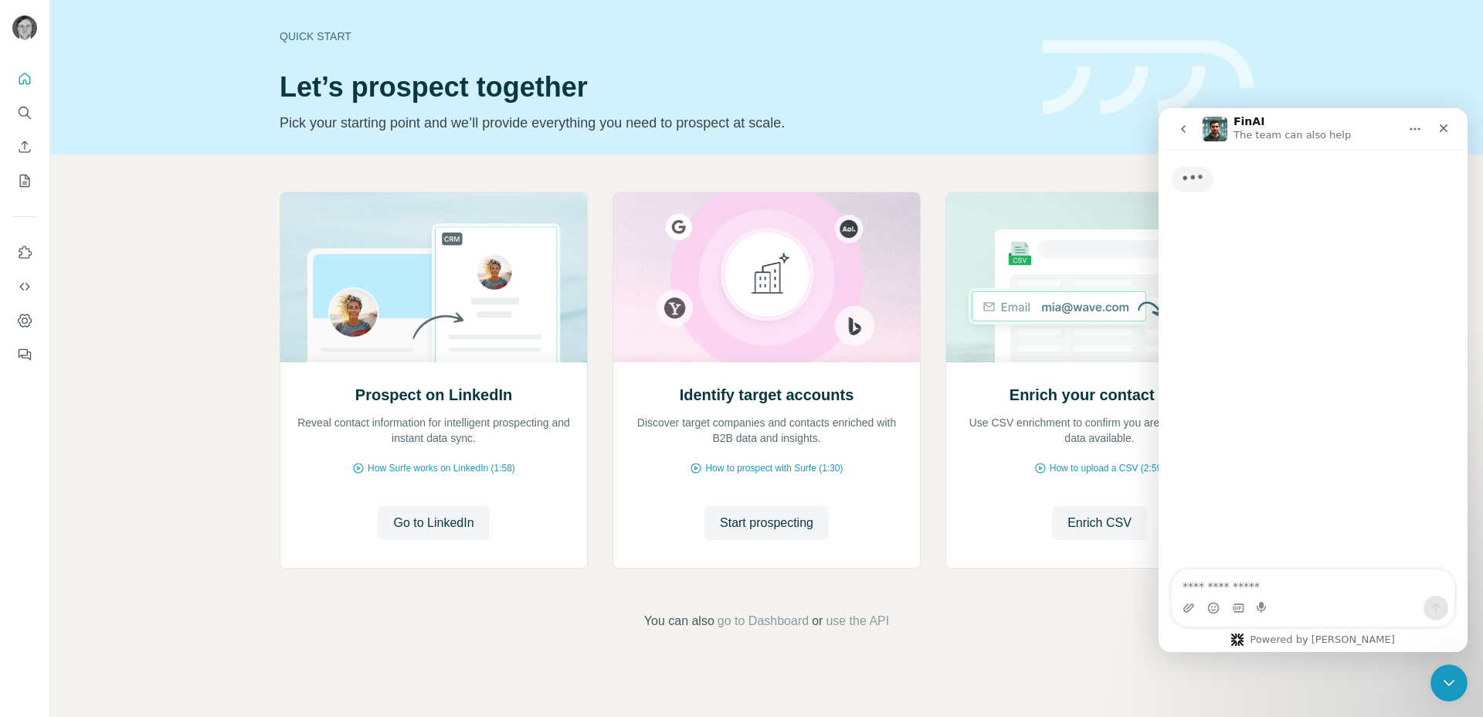
click at [1280, 591] on textarea "Ask a question…" at bounding box center [1312, 582] width 283 height 26
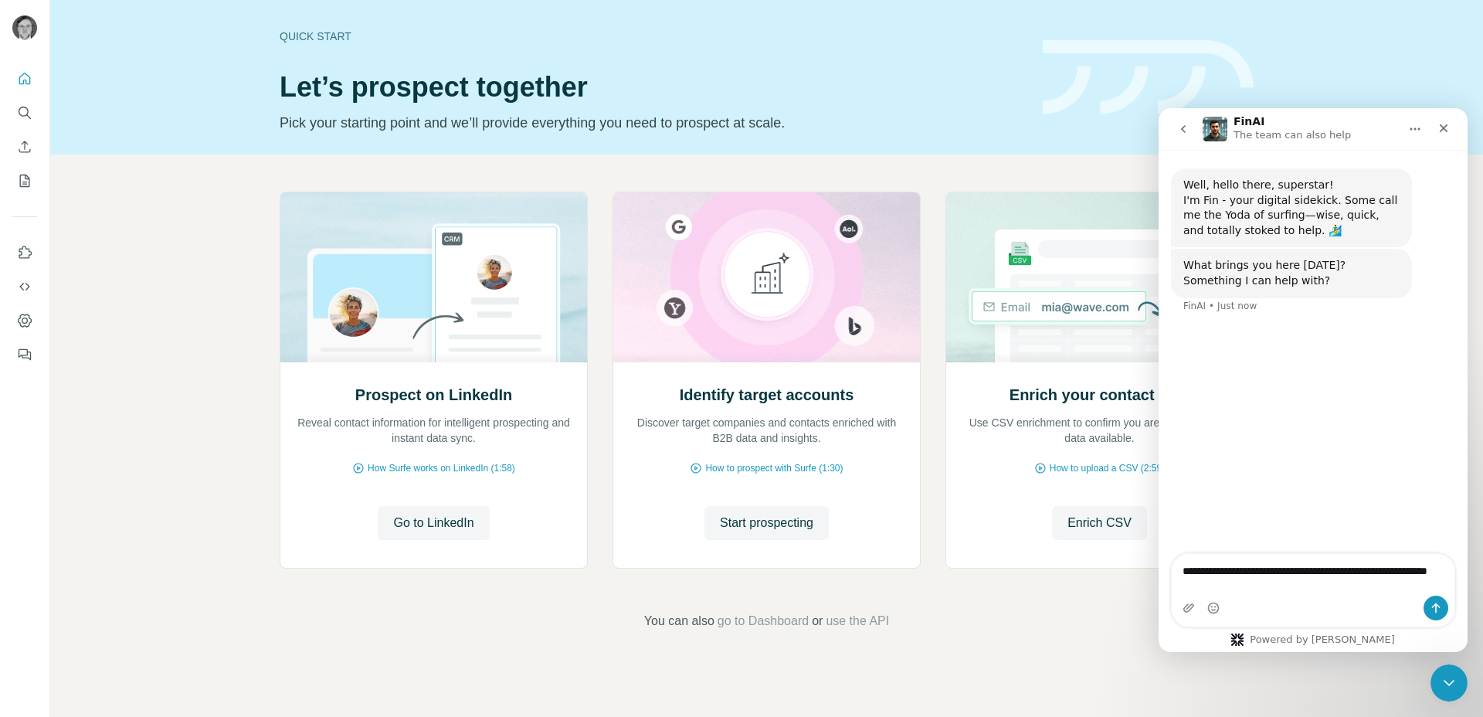
type textarea "**********"
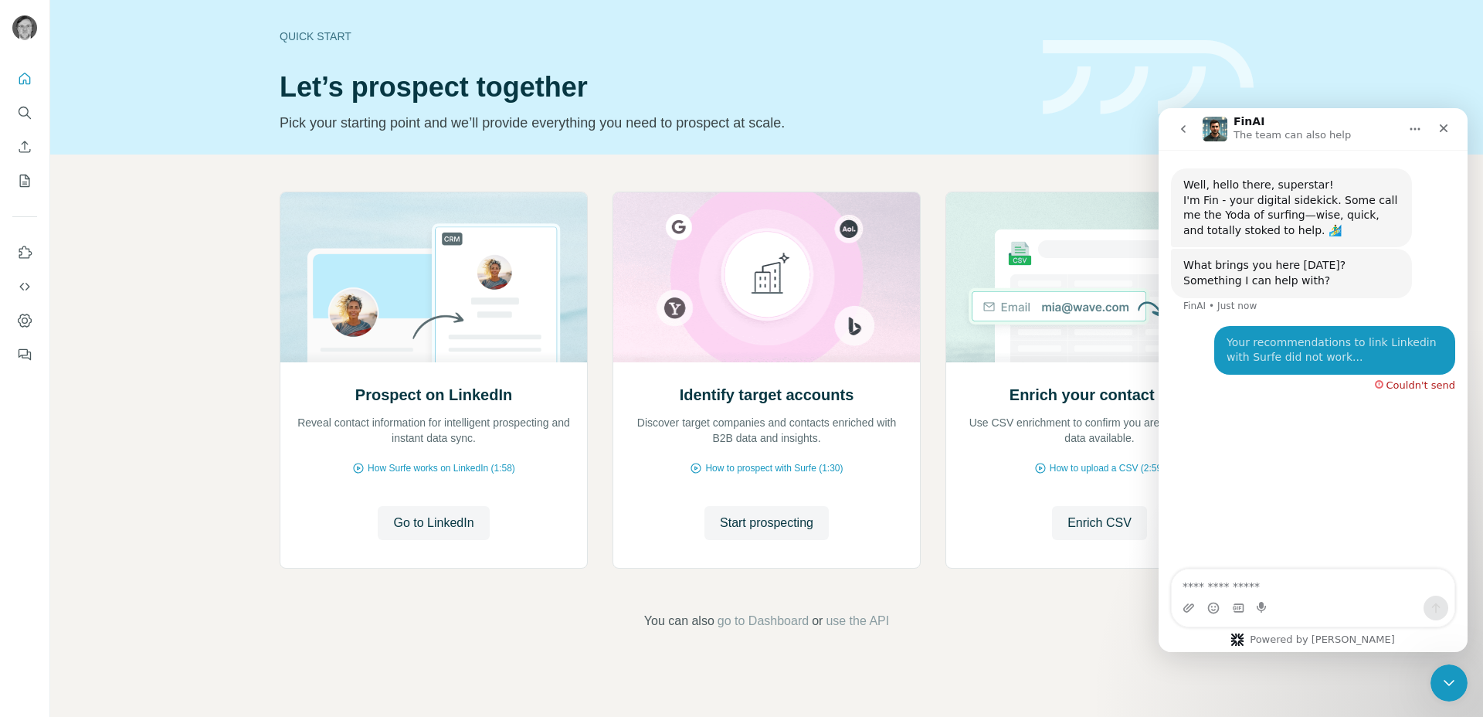
click at [891, 40] on div "Quick start" at bounding box center [652, 36] width 744 height 15
